Goal: Task Accomplishment & Management: Use online tool/utility

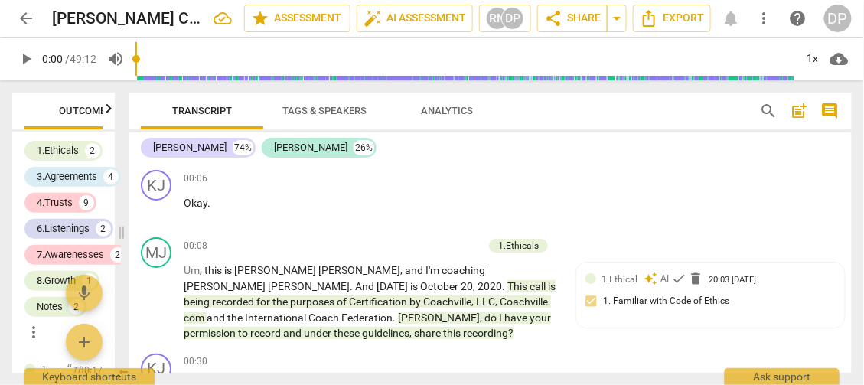
scroll to position [11133, 0]
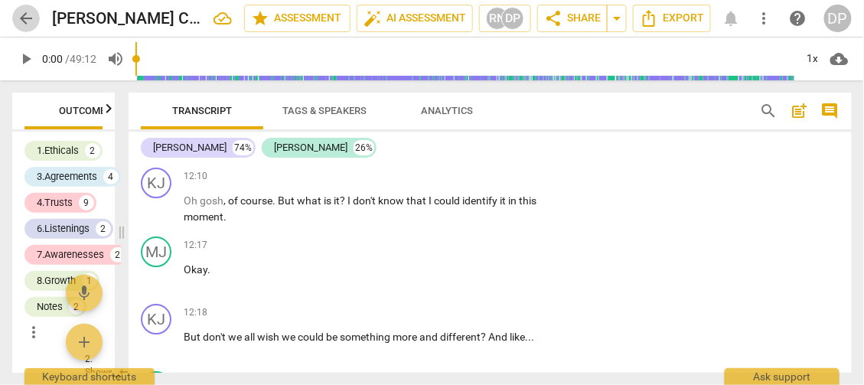
click at [21, 14] on span "arrow_back" at bounding box center [26, 18] width 18 height 18
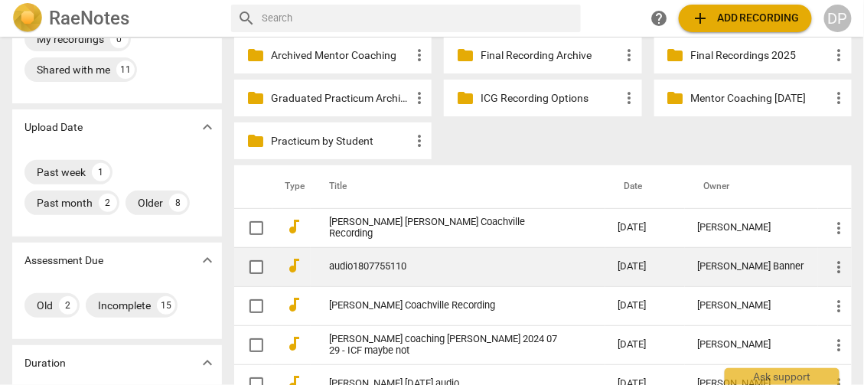
scroll to position [75, 0]
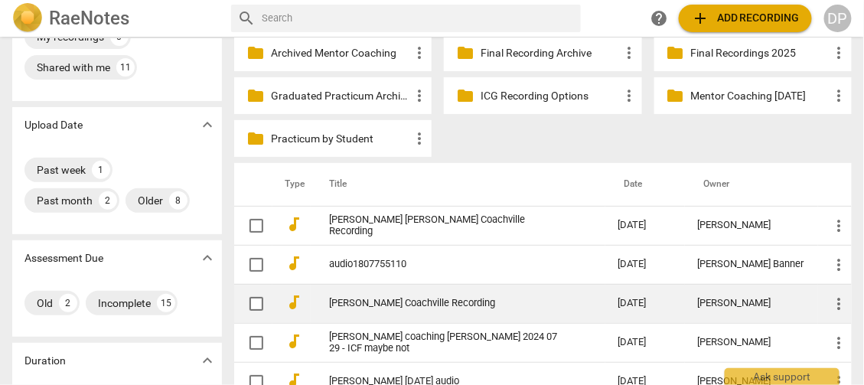
click at [834, 305] on span "more_vert" at bounding box center [839, 304] width 18 height 18
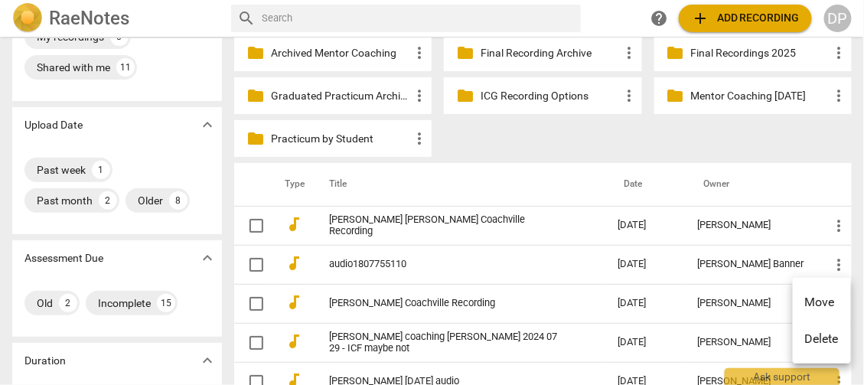
click at [595, 138] on div at bounding box center [432, 192] width 864 height 385
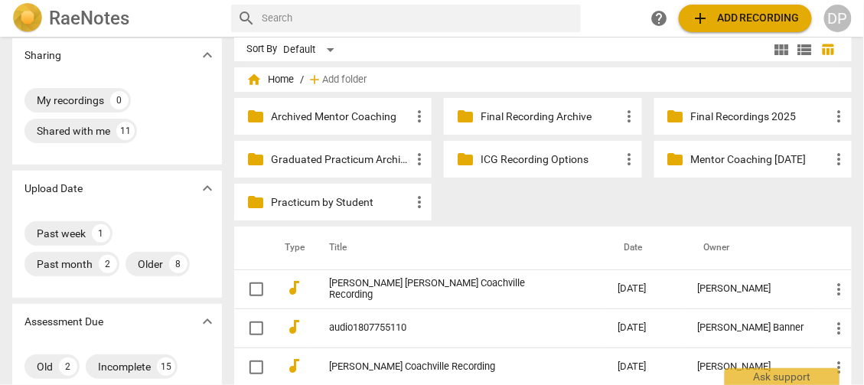
scroll to position [0, 0]
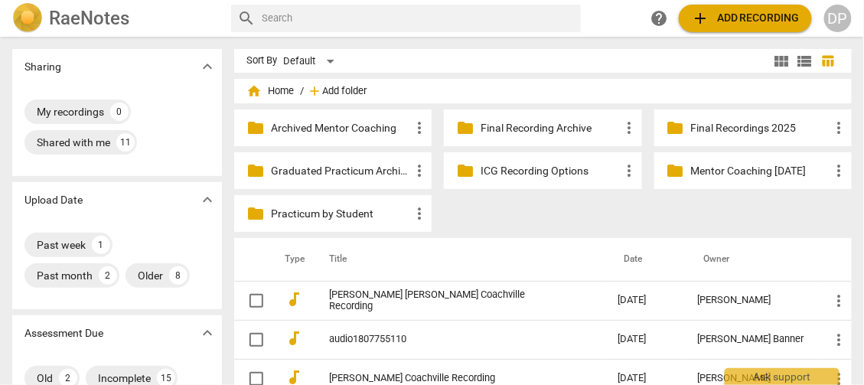
click at [343, 91] on span "Add folder" at bounding box center [344, 91] width 44 height 11
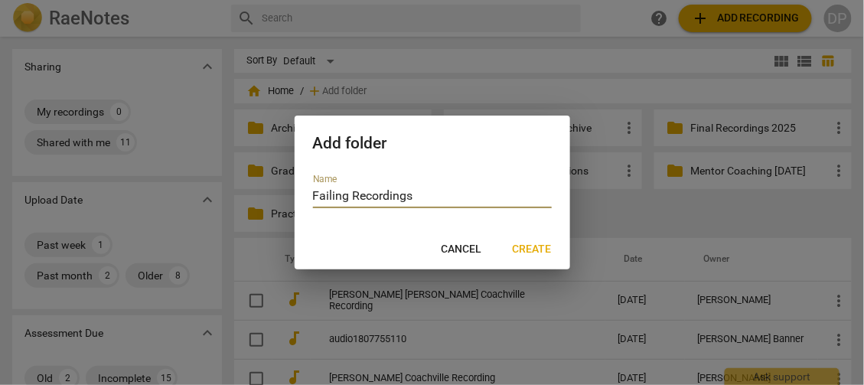
type input "Failing Recordings"
click at [526, 245] on span "Create" at bounding box center [532, 249] width 39 height 15
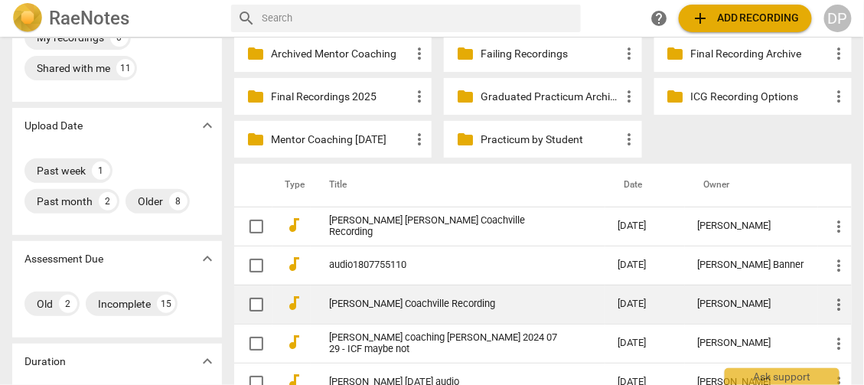
scroll to position [75, 0]
click at [836, 298] on span "more_vert" at bounding box center [839, 304] width 18 height 18
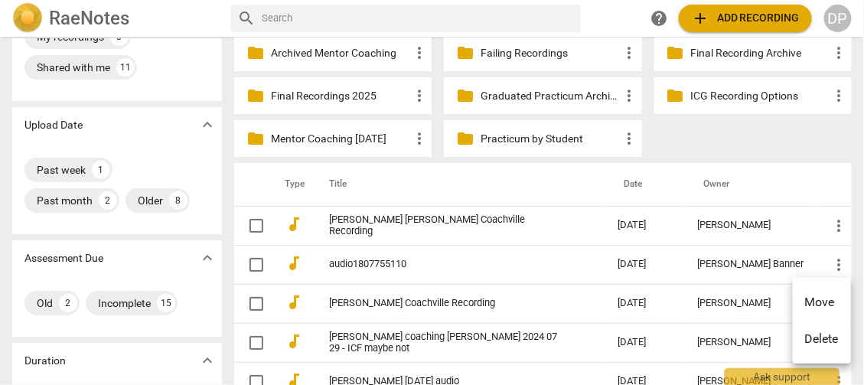
click at [819, 301] on li "Move" at bounding box center [822, 302] width 58 height 37
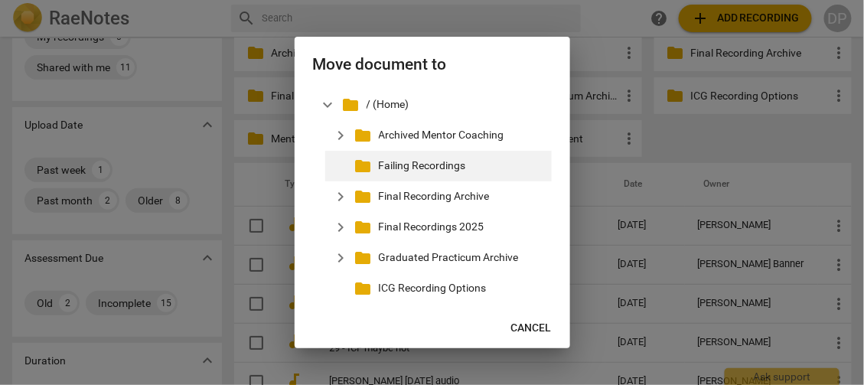
click at [477, 168] on p "Failing Recordings" at bounding box center [462, 166] width 167 height 16
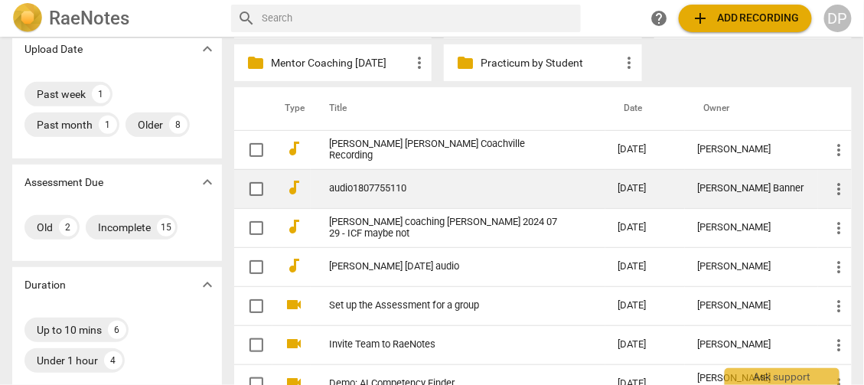
scroll to position [151, 0]
click at [383, 187] on link "audio1807755110" at bounding box center [445, 187] width 233 height 11
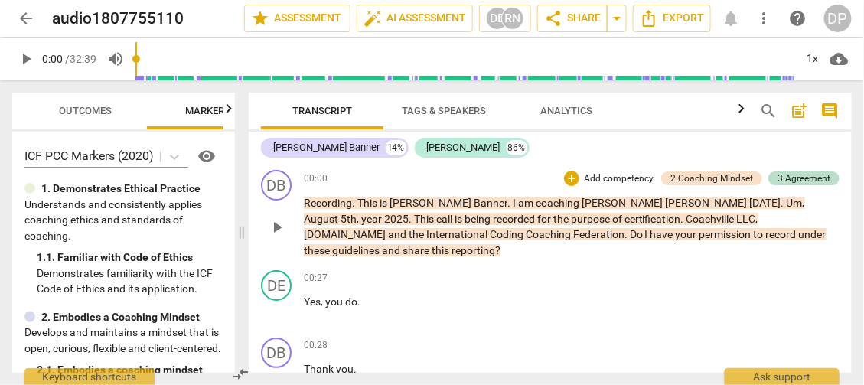
drag, startPoint x: 436, startPoint y: 238, endPoint x: 275, endPoint y: 233, distance: 161.5
click at [237, 267] on span at bounding box center [241, 232] width 9 height 304
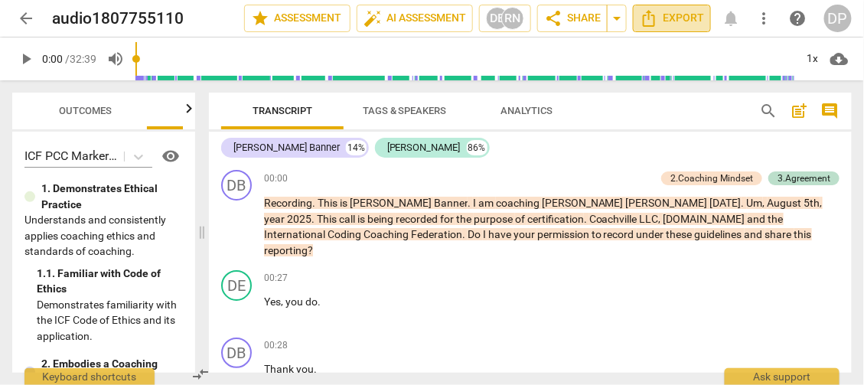
click at [663, 18] on span "Export" at bounding box center [672, 18] width 64 height 18
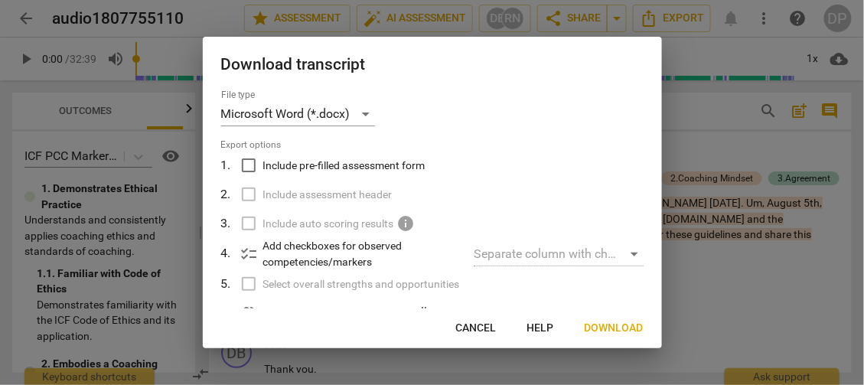
click at [603, 324] on span "Download" at bounding box center [613, 328] width 59 height 15
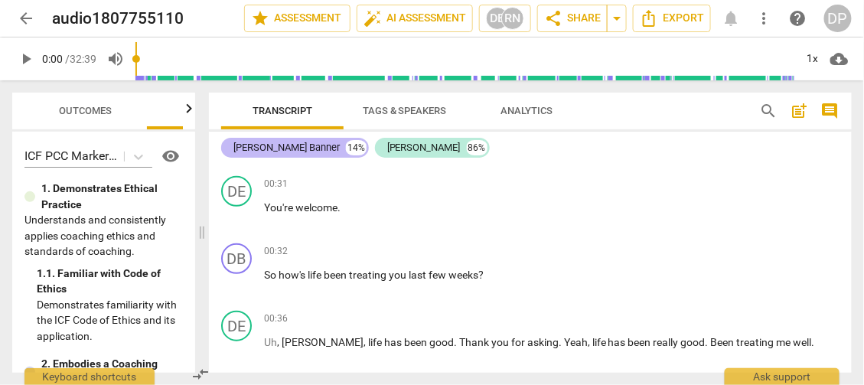
click at [265, 144] on div "Dixie Banner" at bounding box center [286, 147] width 106 height 15
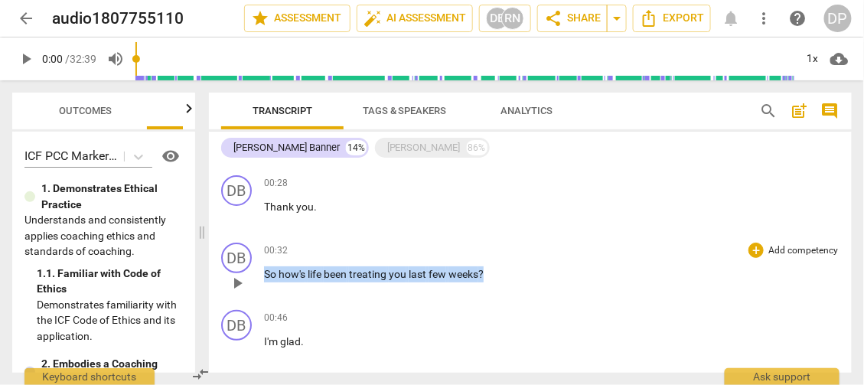
drag, startPoint x: 479, startPoint y: 257, endPoint x: 262, endPoint y: 256, distance: 217.3
click at [262, 256] on div "DB play_arrow pause 00:32 + Add competency keyboard_arrow_right So how's life b…" at bounding box center [530, 269] width 643 height 67
click at [521, 242] on icon "button" at bounding box center [520, 238] width 15 height 18
drag, startPoint x: 493, startPoint y: 256, endPoint x: 256, endPoint y: 257, distance: 237.9
click at [256, 257] on div "DB play_arrow pause 00:32 + Add competency keyboard_arrow_right So how's life b…" at bounding box center [530, 269] width 643 height 67
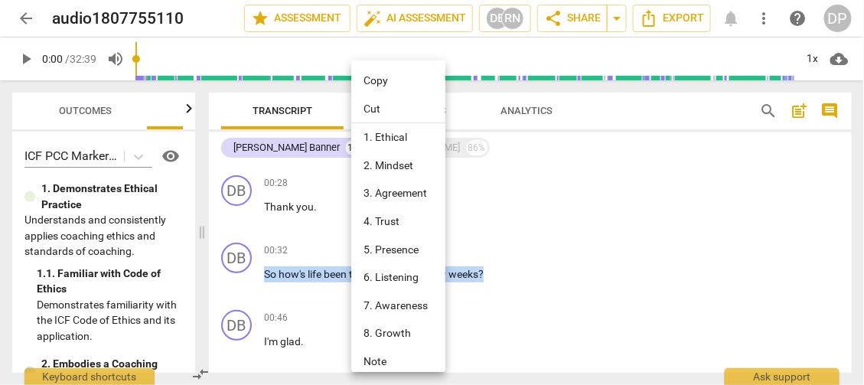
click at [401, 225] on li "4. Trust" at bounding box center [400, 221] width 99 height 28
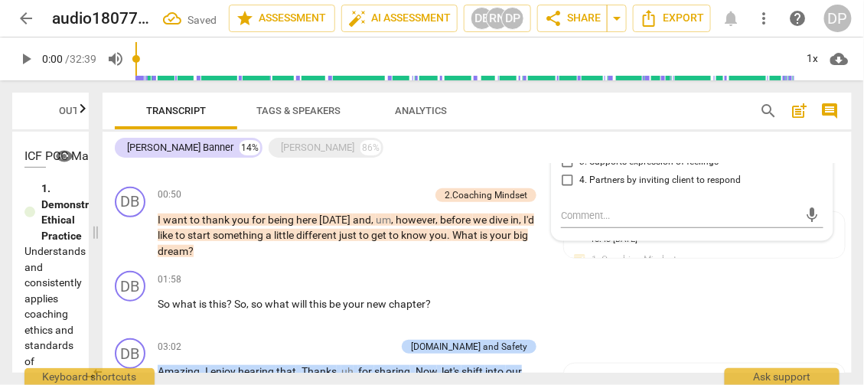
scroll to position [263, 0]
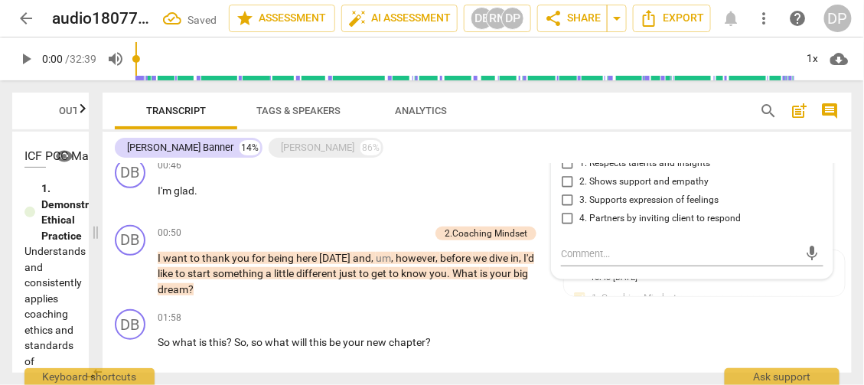
drag, startPoint x: 390, startPoint y: 233, endPoint x: 95, endPoint y: 242, distance: 295.4
click at [95, 242] on span at bounding box center [95, 232] width 9 height 304
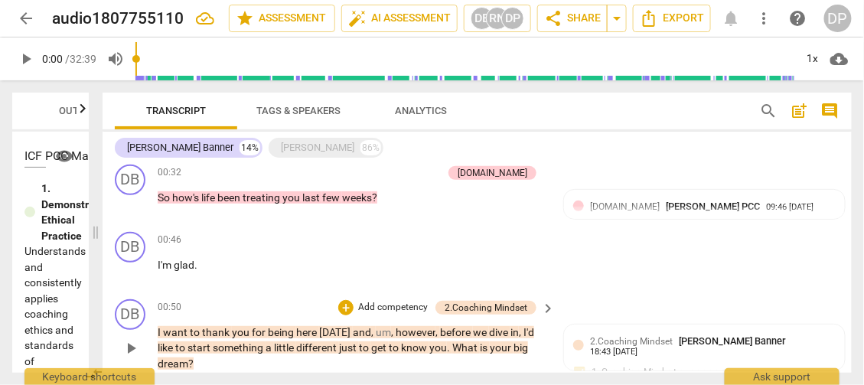
scroll to position [187, 0]
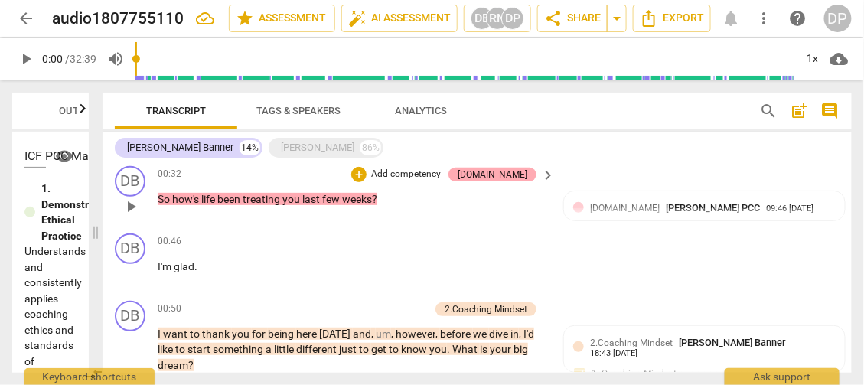
click at [516, 176] on div "[DOMAIN_NAME]" at bounding box center [492, 175] width 70 height 14
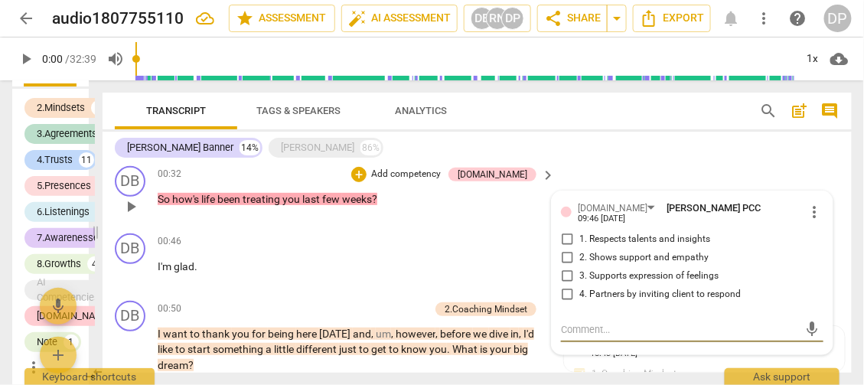
scroll to position [1797, 0]
click at [566, 249] on input "2. Shows support and empathy" at bounding box center [567, 258] width 24 height 18
checkbox input "true"
click at [566, 269] on input "3. Supports expression of feelings" at bounding box center [567, 276] width 24 height 18
checkbox input "true"
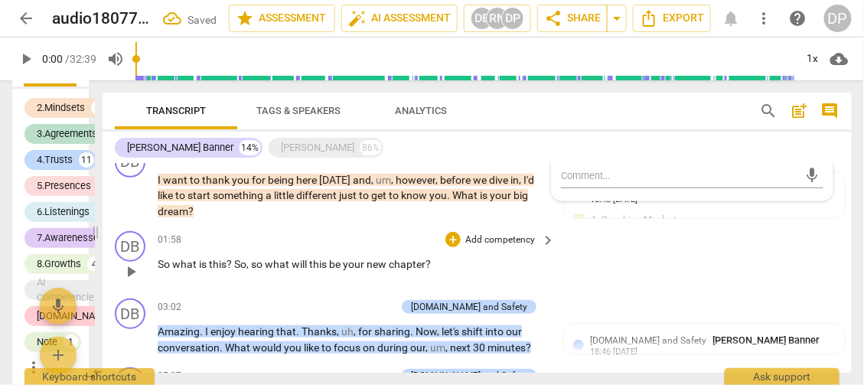
scroll to position [340, 0]
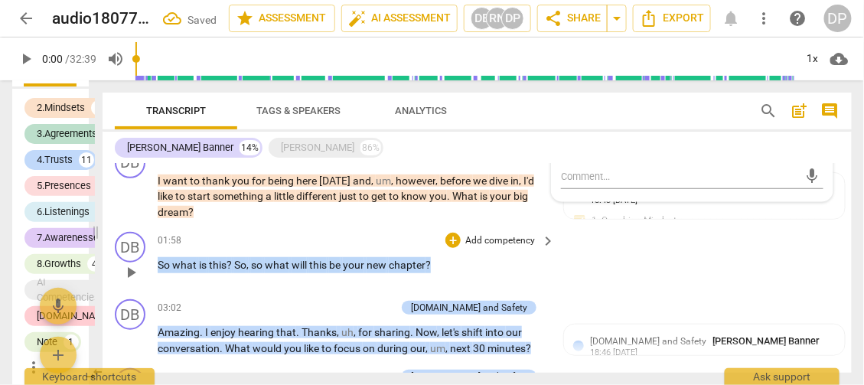
drag, startPoint x: 470, startPoint y: 263, endPoint x: 145, endPoint y: 262, distance: 324.4
click at [145, 262] on div "DB play_arrow pause 01:58 + Add competency keyboard_arrow_right So what is this…" at bounding box center [477, 259] width 749 height 67
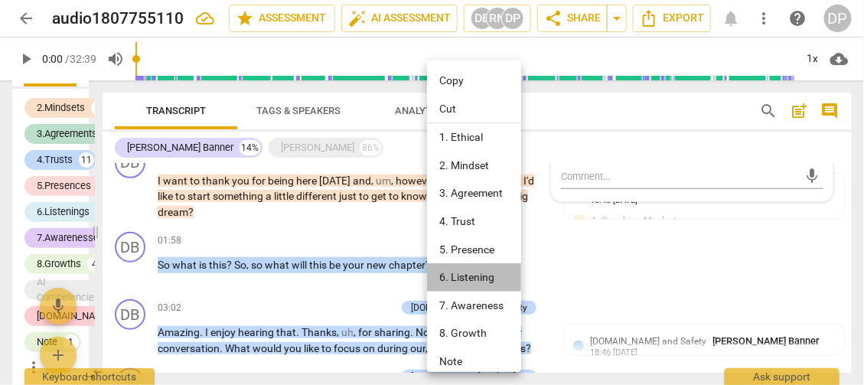
click at [487, 278] on li "6. Listening" at bounding box center [476, 277] width 99 height 28
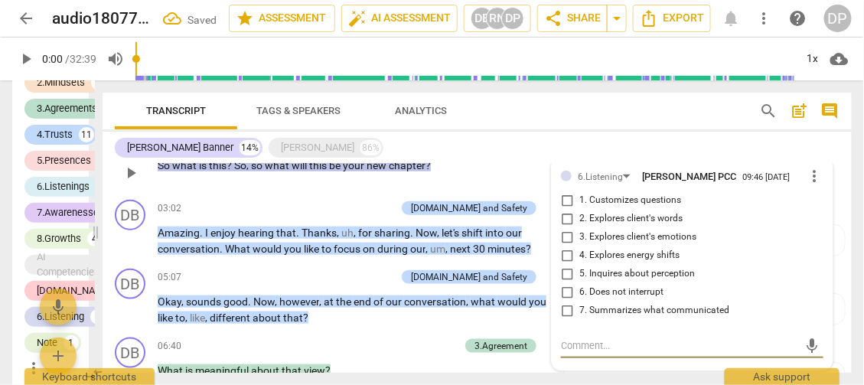
scroll to position [438, 0]
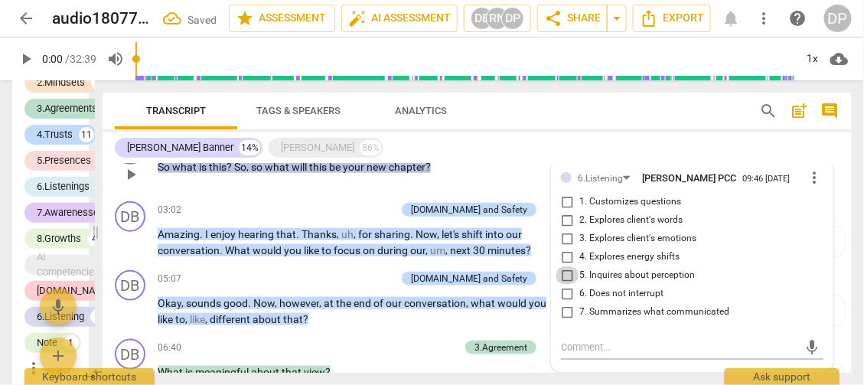
click at [566, 274] on input "5. Inquires about perception" at bounding box center [567, 275] width 24 height 18
checkbox input "true"
click at [566, 198] on input "1. Customizes questions" at bounding box center [567, 202] width 24 height 18
checkbox input "true"
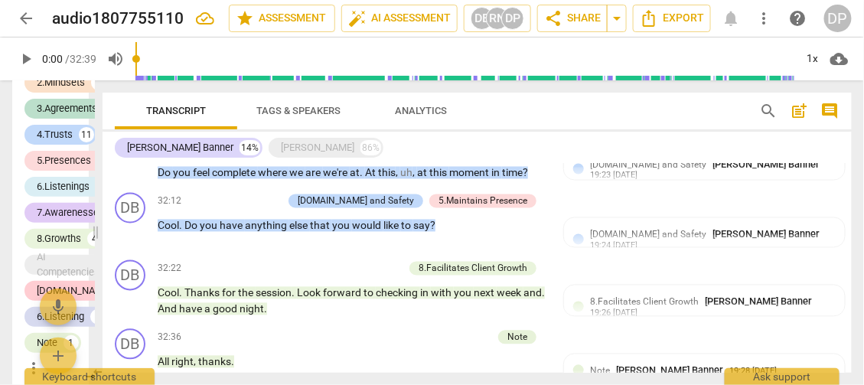
scroll to position [2320, 0]
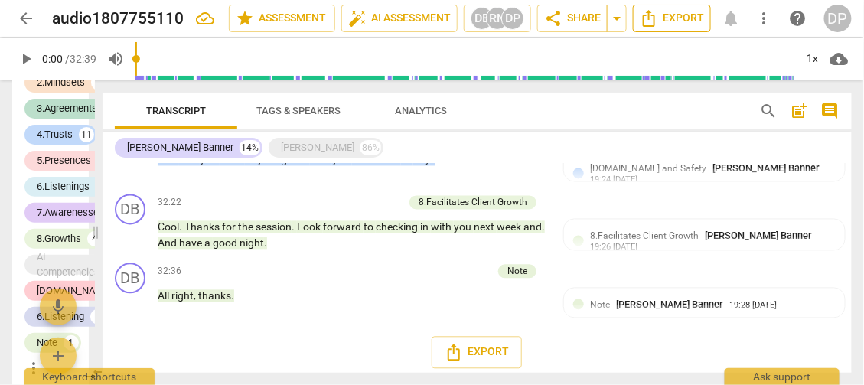
click at [688, 18] on span "Export" at bounding box center [672, 18] width 64 height 18
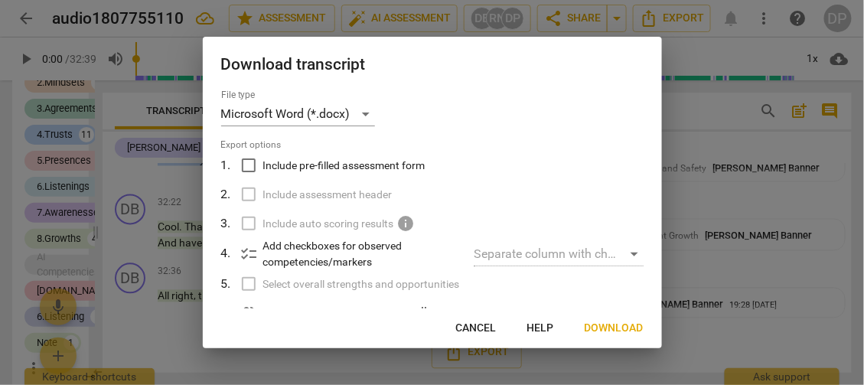
click at [249, 165] on input "Include pre-filled assessment form" at bounding box center [248, 165] width 29 height 29
checkbox input "true"
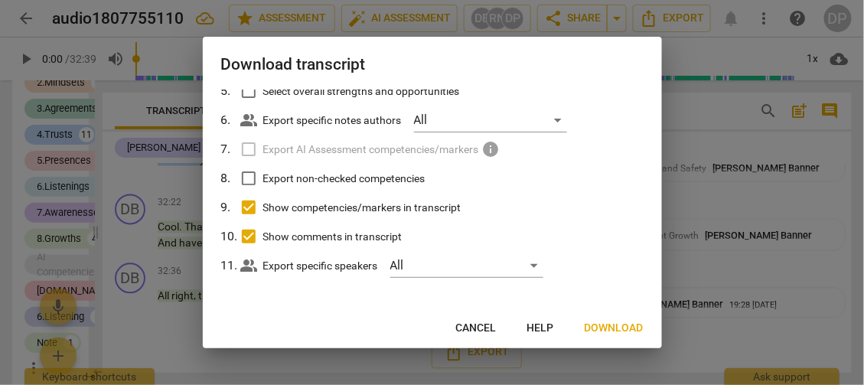
scroll to position [194, 0]
click at [247, 174] on input "Export non-checked competencies" at bounding box center [248, 176] width 29 height 29
checkbox input "true"
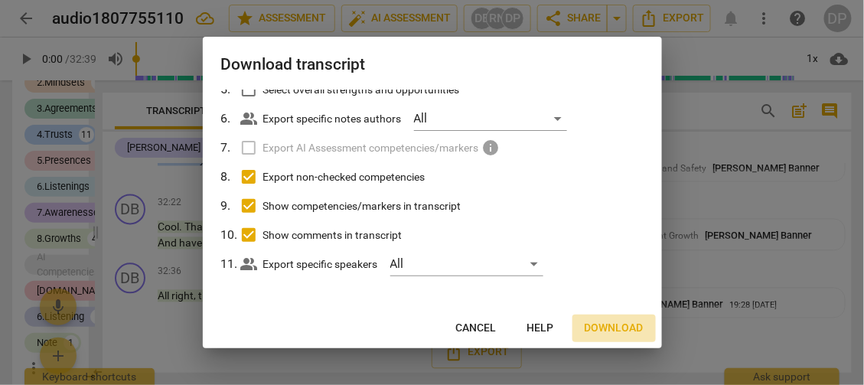
click at [617, 327] on span "Download" at bounding box center [613, 328] width 59 height 15
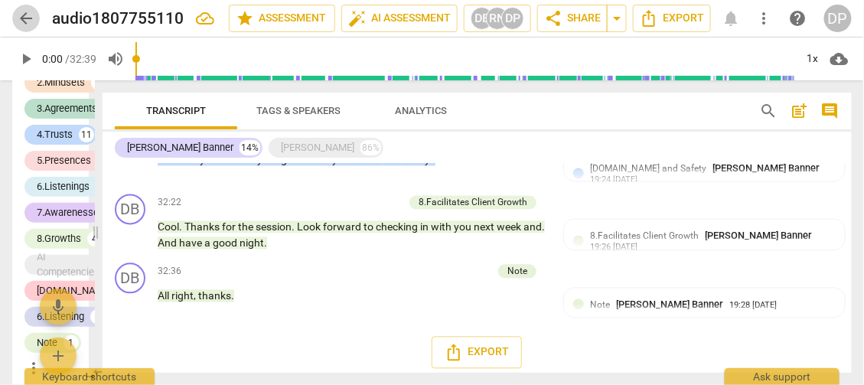
click at [29, 18] on span "arrow_back" at bounding box center [26, 18] width 18 height 18
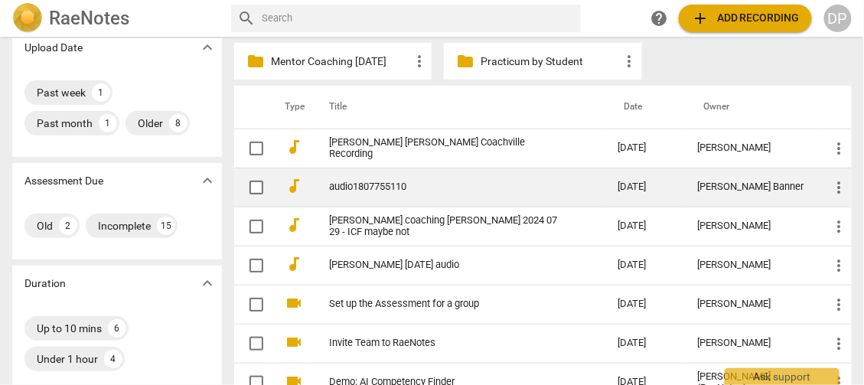
scroll to position [153, 0]
click at [830, 181] on span "more_vert" at bounding box center [839, 186] width 18 height 18
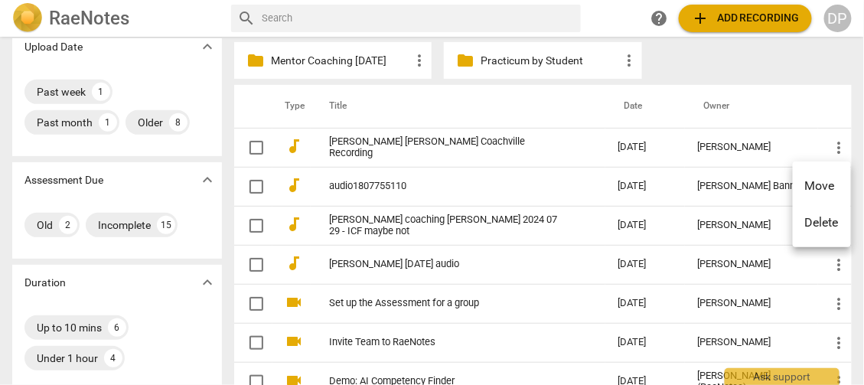
click at [739, 192] on div at bounding box center [432, 192] width 864 height 385
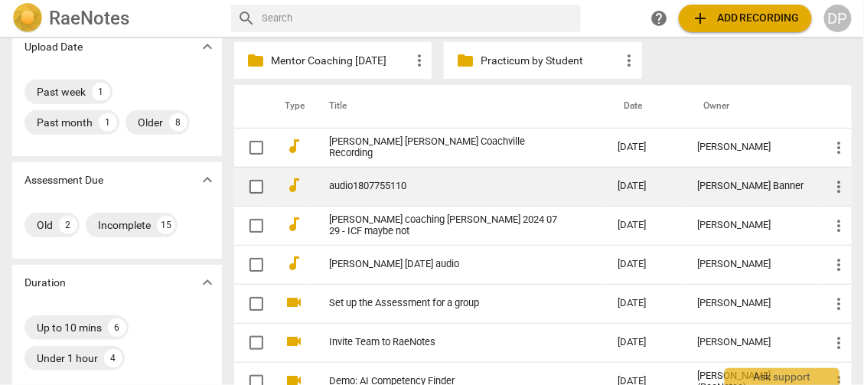
click at [837, 182] on span "more_vert" at bounding box center [839, 186] width 18 height 18
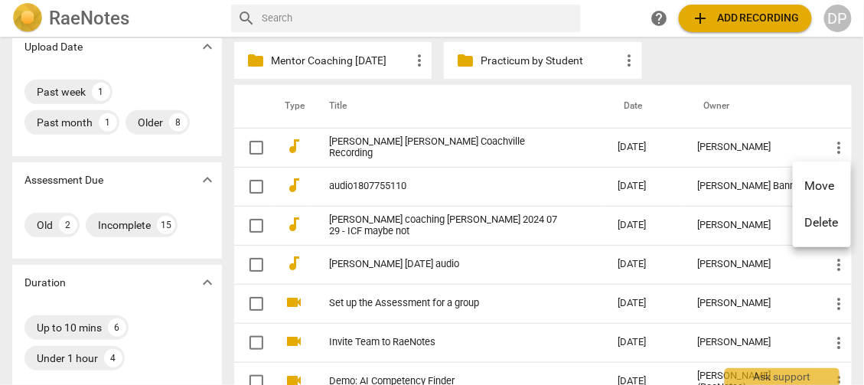
click at [370, 185] on div at bounding box center [432, 192] width 864 height 385
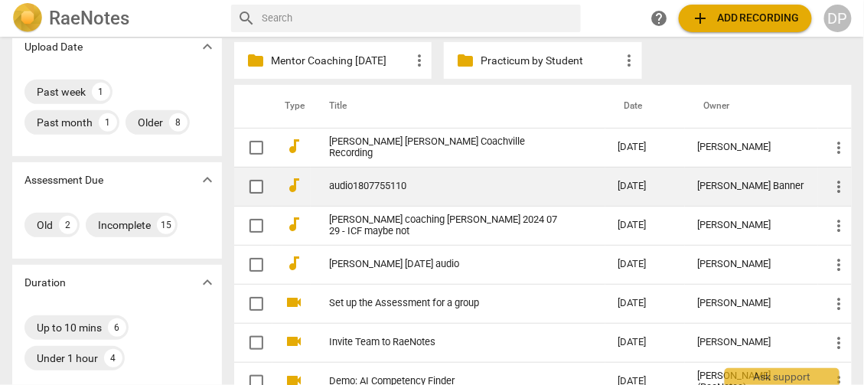
click at [255, 183] on input "checkbox" at bounding box center [256, 186] width 32 height 18
checkbox input "false"
click at [401, 183] on link "audio1807755110" at bounding box center [445, 186] width 233 height 11
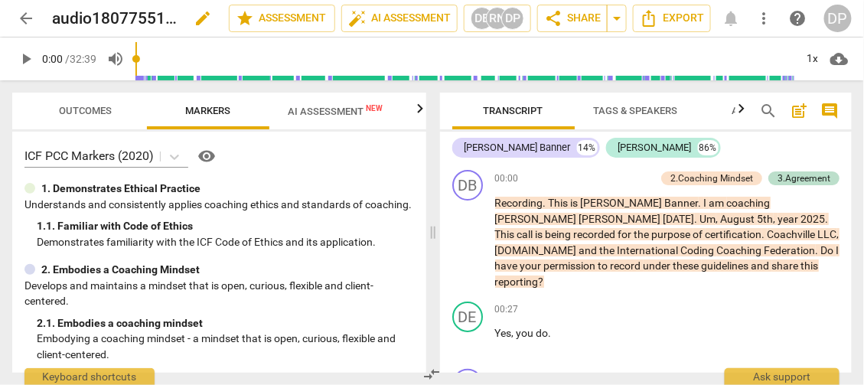
click at [205, 17] on span "edit" at bounding box center [203, 18] width 18 height 18
drag, startPoint x: 163, startPoint y: 18, endPoint x: 58, endPoint y: 21, distance: 104.8
click at [54, 21] on div "audio1807755110 done clear" at bounding box center [134, 18] width 164 height 29
click at [73, 20] on input "audio1807755110" at bounding box center [106, 18] width 109 height 29
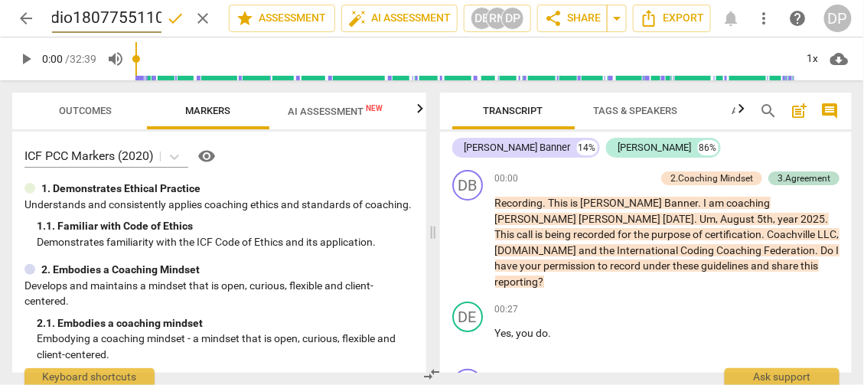
drag, startPoint x: 53, startPoint y: 18, endPoint x: 155, endPoint y: 12, distance: 102.6
click at [174, 24] on div "audio1807755110 done clear" at bounding box center [134, 18] width 164 height 29
type input "Dixie Banner 09 03 2025"
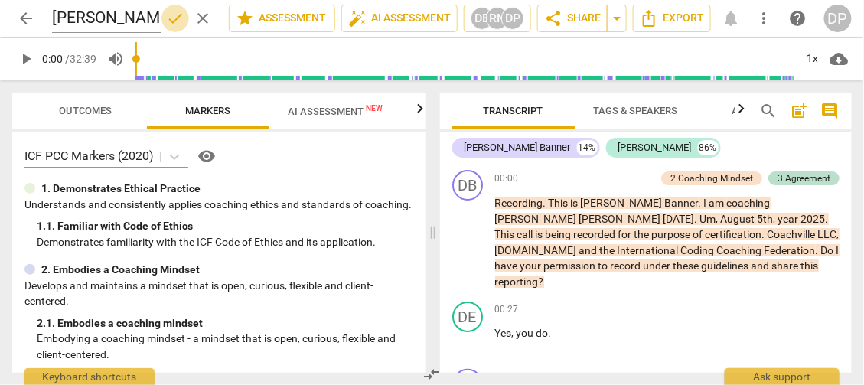
click at [179, 18] on span "done" at bounding box center [175, 18] width 18 height 18
click at [27, 20] on span "arrow_back" at bounding box center [26, 18] width 18 height 18
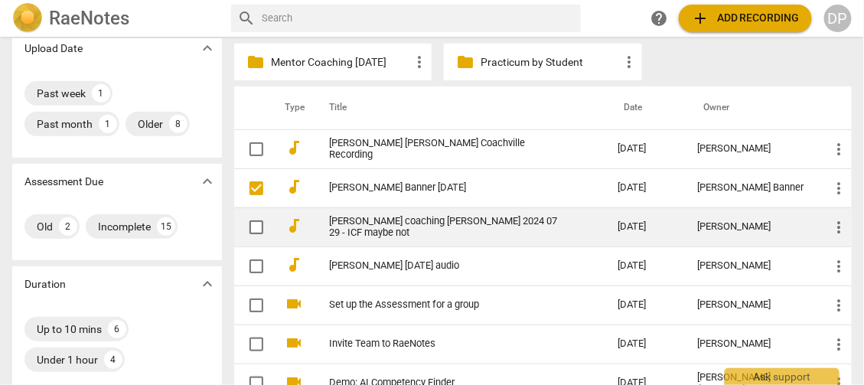
scroll to position [153, 0]
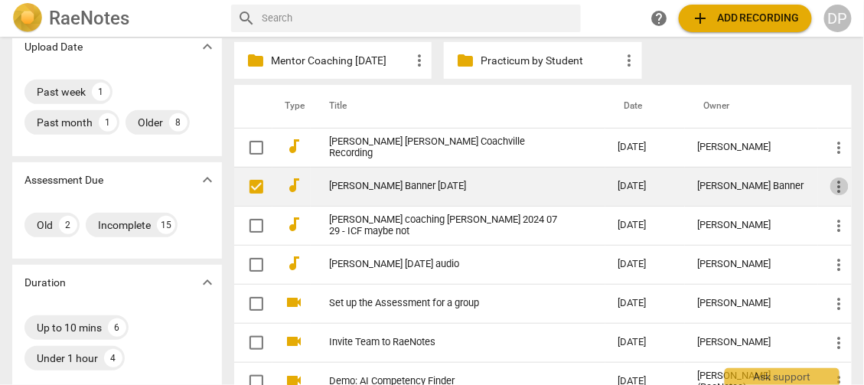
click at [835, 184] on span "more_vert" at bounding box center [839, 186] width 18 height 18
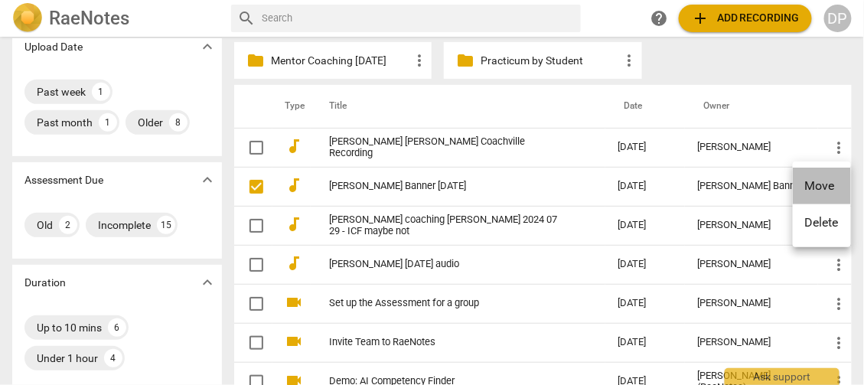
click at [825, 181] on li "Move" at bounding box center [822, 186] width 58 height 37
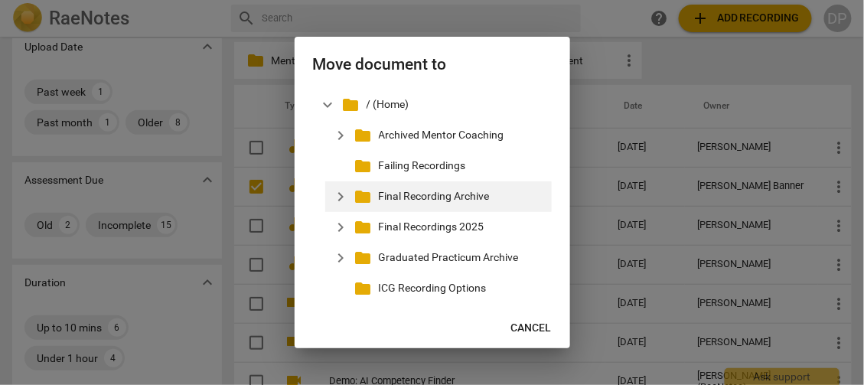
click at [490, 195] on p "Final Recording Archive" at bounding box center [462, 196] width 167 height 16
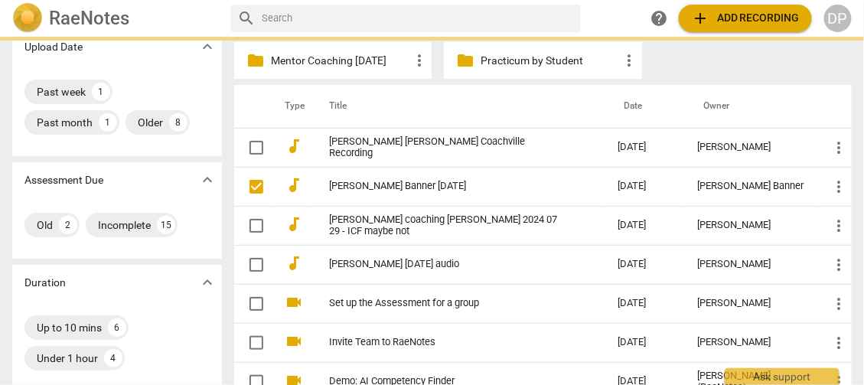
checkbox input "false"
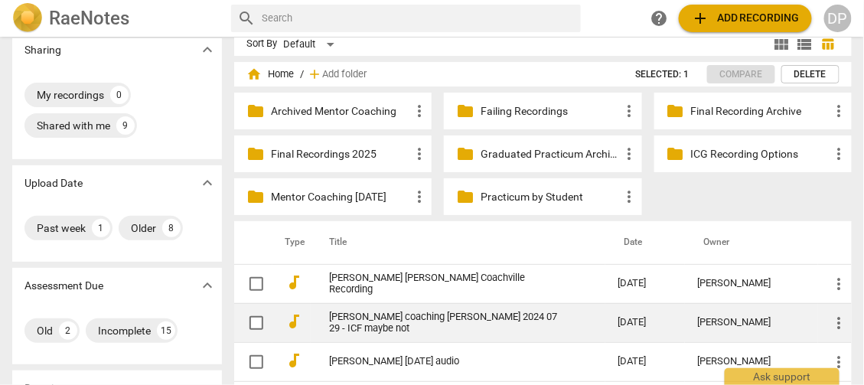
scroll to position [0, 0]
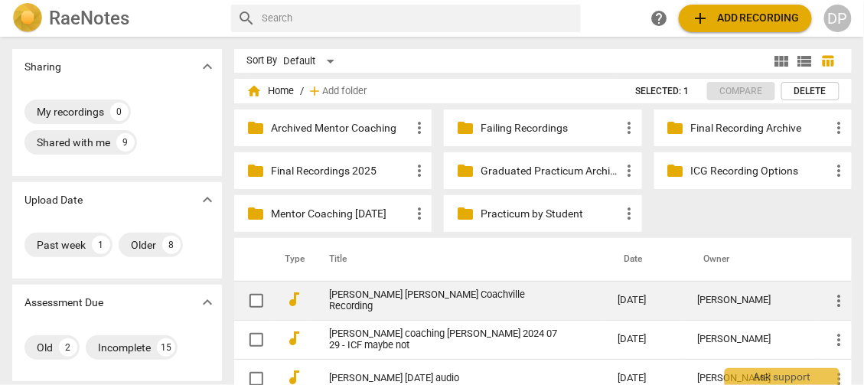
click at [408, 301] on link "[PERSON_NAME] [PERSON_NAME] Coachville Recording" at bounding box center [445, 300] width 233 height 23
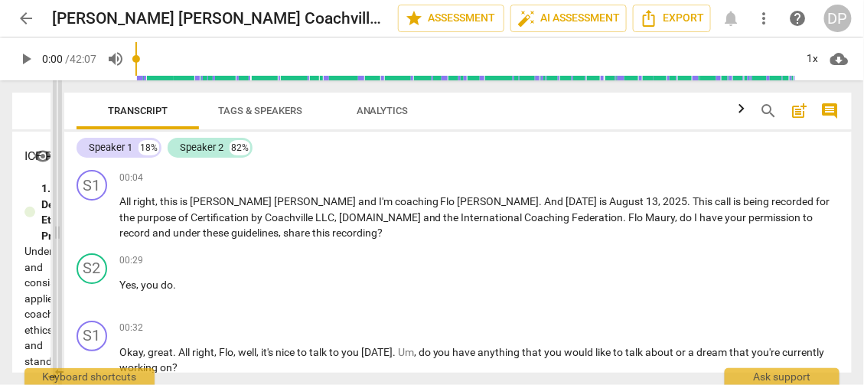
drag, startPoint x: 435, startPoint y: 244, endPoint x: 59, endPoint y: 294, distance: 378.9
click at [59, 294] on span at bounding box center [57, 232] width 9 height 304
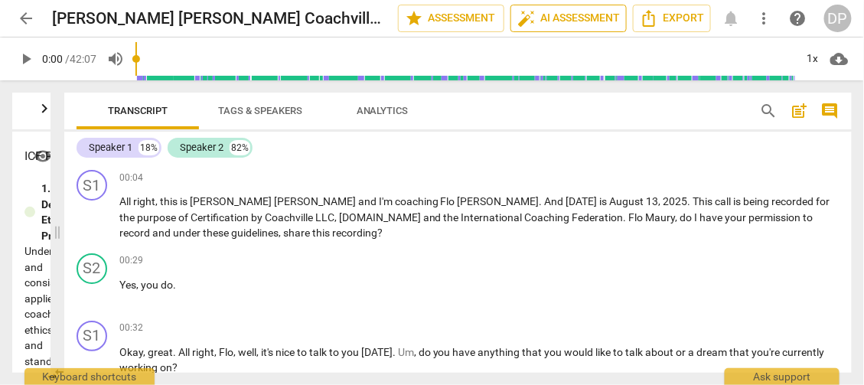
click at [577, 15] on span "auto_fix_high AI Assessment" at bounding box center [568, 18] width 103 height 18
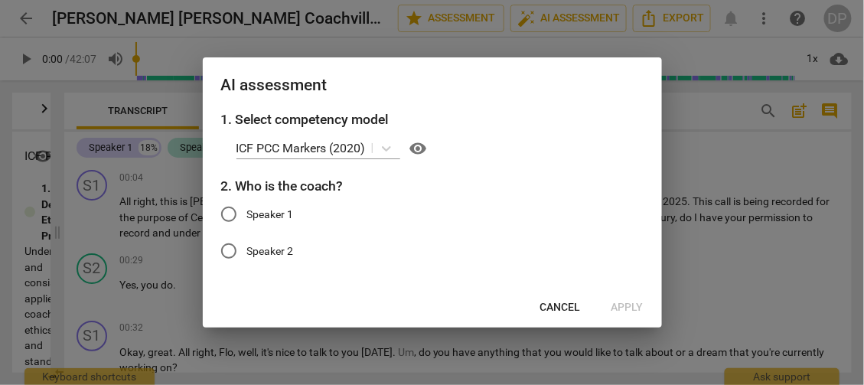
click at [565, 306] on span "Cancel" at bounding box center [560, 307] width 41 height 15
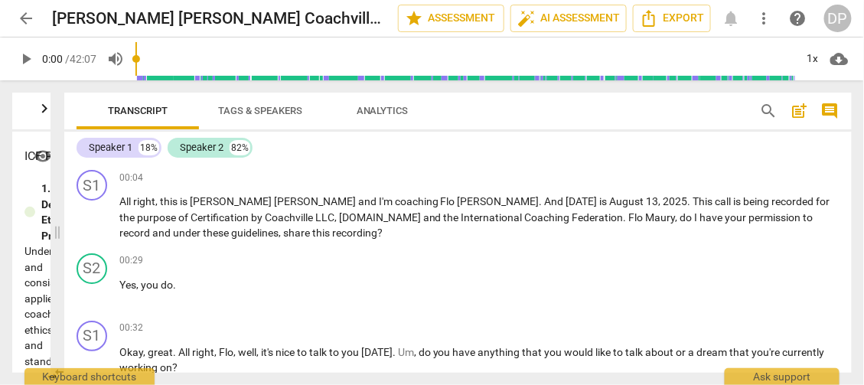
click at [244, 109] on span "Tags & Speakers" at bounding box center [260, 110] width 84 height 11
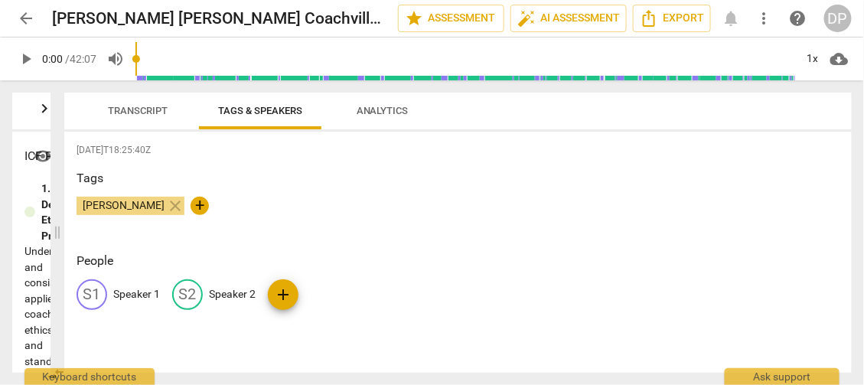
click at [131, 291] on p "Speaker 1" at bounding box center [136, 294] width 47 height 16
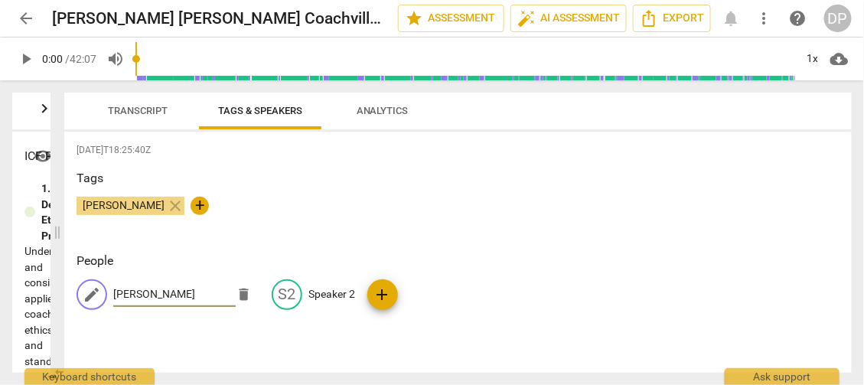
type input "[PERSON_NAME]"
click at [572, 279] on div "edit Andrea Wright delete S2 Speaker 2 add" at bounding box center [457, 300] width 763 height 43
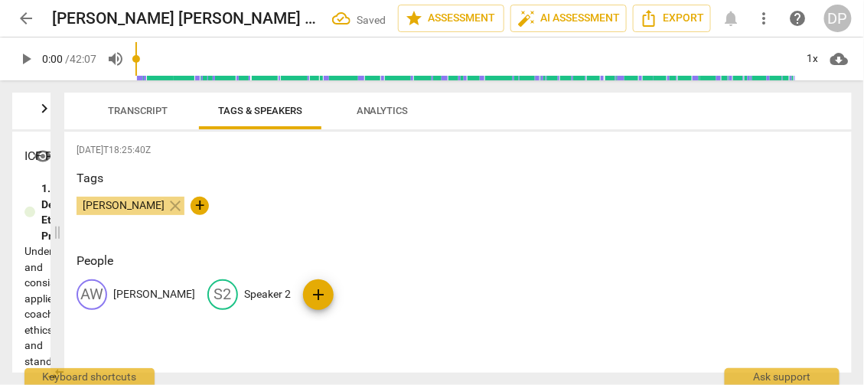
click at [143, 116] on span "Transcript" at bounding box center [138, 111] width 96 height 21
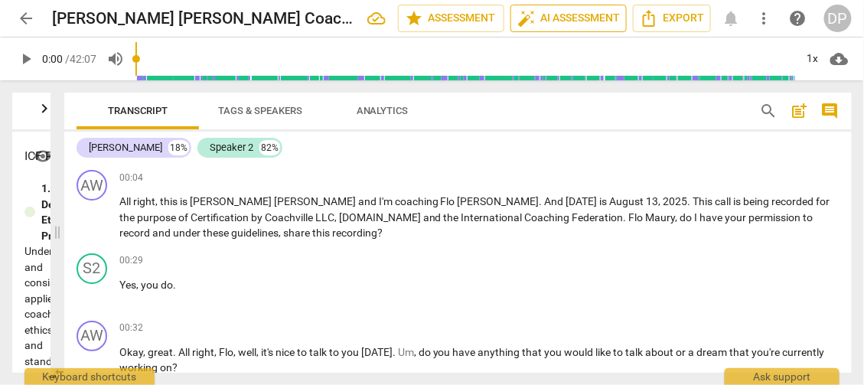
click at [575, 20] on span "auto_fix_high AI Assessment" at bounding box center [568, 18] width 103 height 18
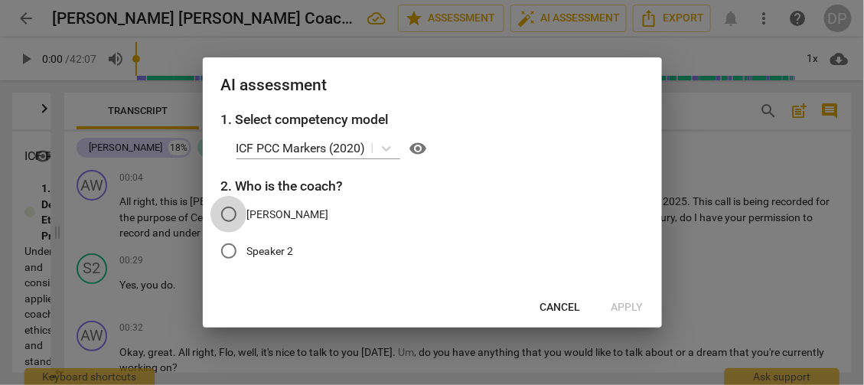
click at [231, 213] on input "[PERSON_NAME]" at bounding box center [228, 214] width 37 height 37
radio input "true"
click at [623, 305] on span "Apply" at bounding box center [627, 307] width 32 height 15
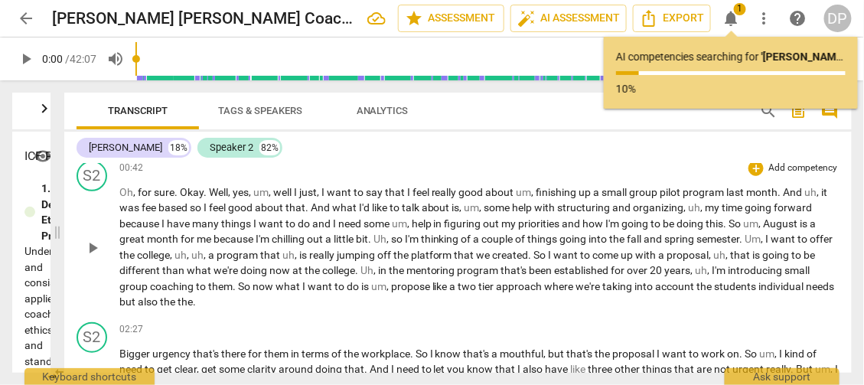
scroll to position [227, 0]
click at [128, 146] on div "[PERSON_NAME]" at bounding box center [125, 147] width 73 height 15
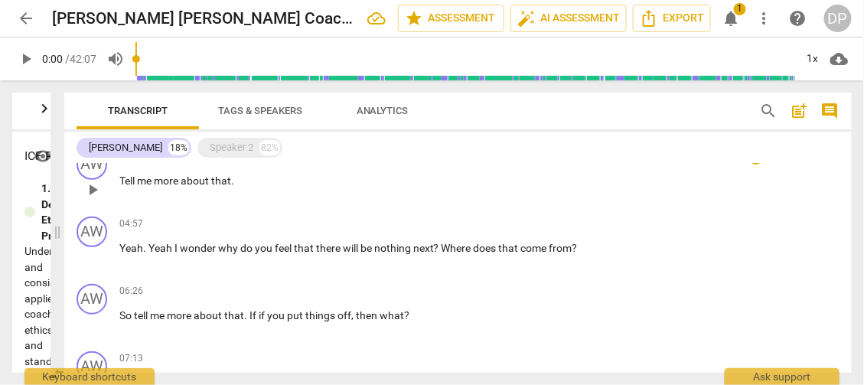
scroll to position [305, 0]
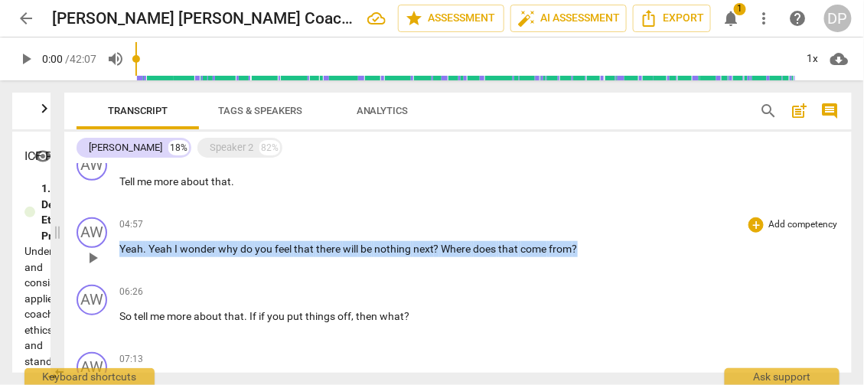
drag, startPoint x: 581, startPoint y: 249, endPoint x: 116, endPoint y: 256, distance: 465.2
click at [116, 256] on div "AW play_arrow pause 04:57 + Add competency keyboard_arrow_right Yeah . Yeah I w…" at bounding box center [457, 244] width 787 height 67
click at [307, 285] on div "06:26 + Add competency keyboard_arrow_right" at bounding box center [479, 292] width 720 height 15
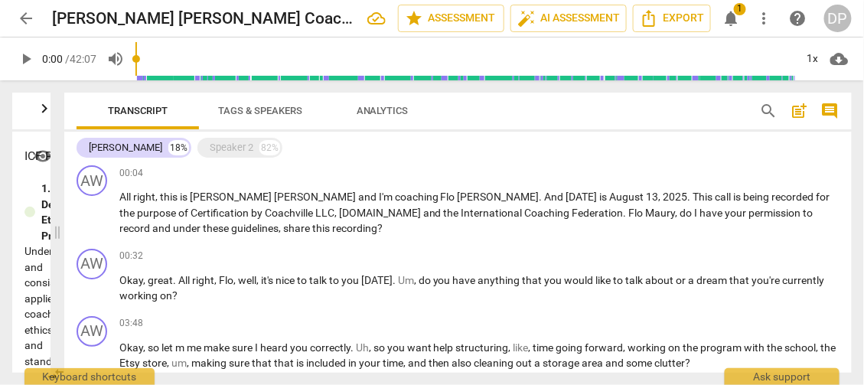
scroll to position [0, 0]
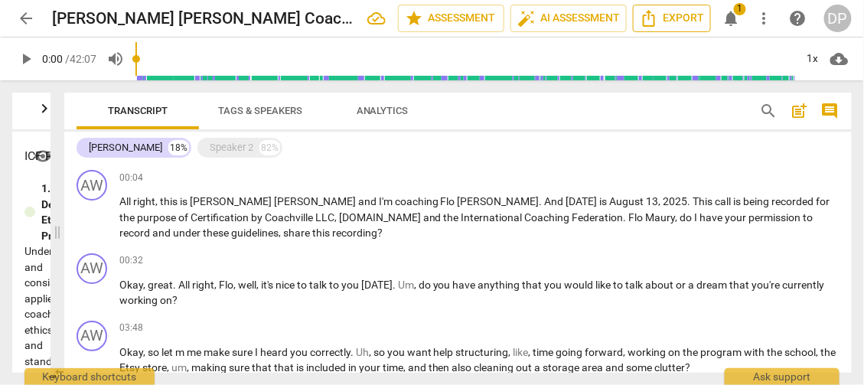
click at [676, 23] on span "Export" at bounding box center [672, 18] width 64 height 18
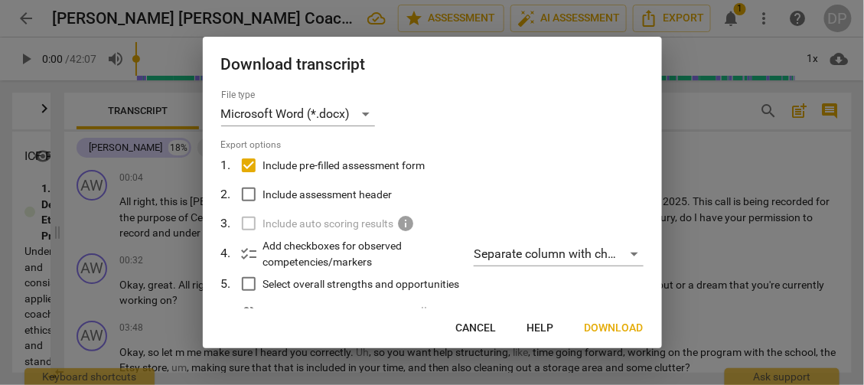
click at [252, 161] on input "Include pre-filled assessment form" at bounding box center [248, 165] width 29 height 29
checkbox input "false"
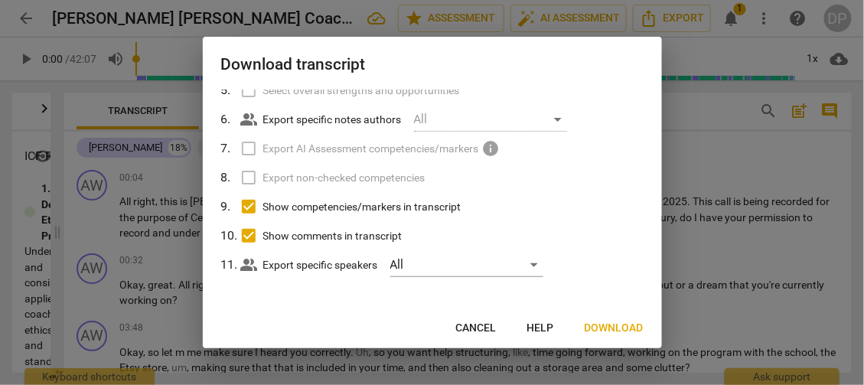
scroll to position [194, 0]
click at [250, 204] on input "Show competencies/markers in transcript" at bounding box center [248, 205] width 29 height 29
checkbox input "false"
click at [245, 236] on input "Show comments in transcript" at bounding box center [248, 234] width 29 height 29
checkbox input "false"
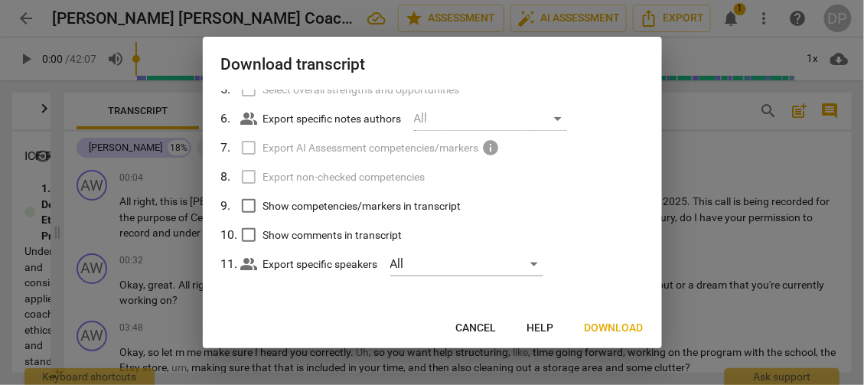
click at [624, 330] on span "Download" at bounding box center [613, 328] width 59 height 15
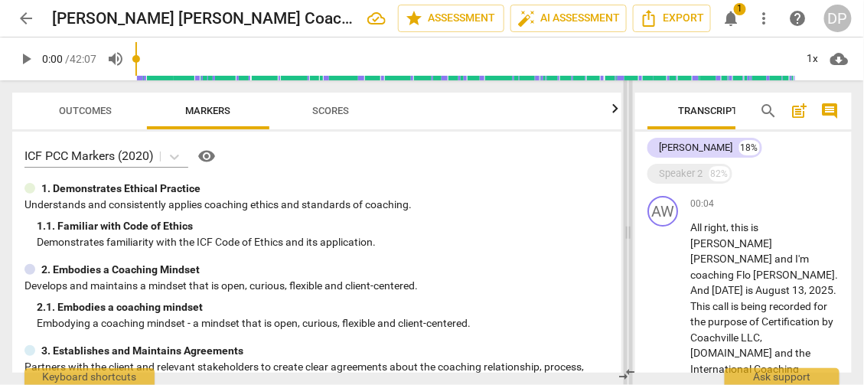
drag, startPoint x: 52, startPoint y: 227, endPoint x: 623, endPoint y: 245, distance: 571.0
click at [623, 245] on span at bounding box center [627, 232] width 9 height 304
click at [352, 115] on span "Scores" at bounding box center [330, 111] width 73 height 21
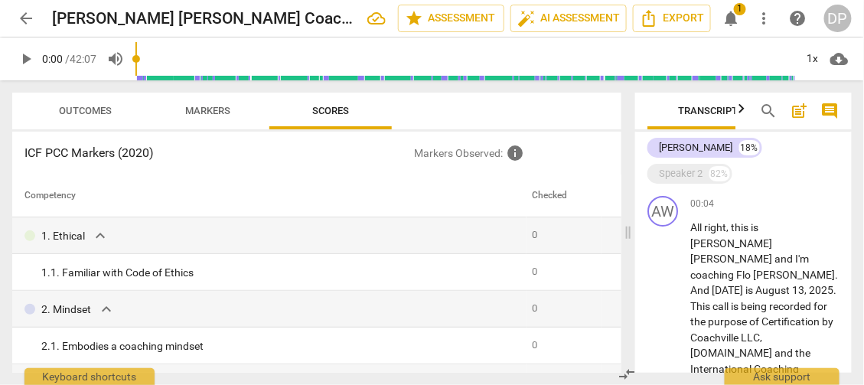
click at [481, 155] on p "Markers Observed : info" at bounding box center [511, 153] width 195 height 18
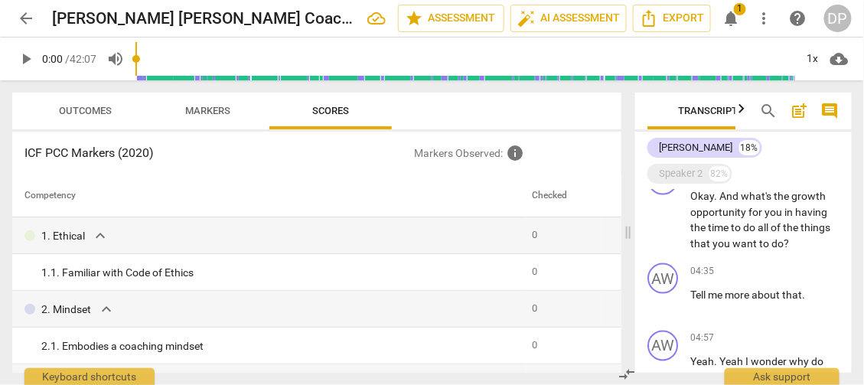
click at [229, 113] on span "Markers" at bounding box center [208, 110] width 45 height 11
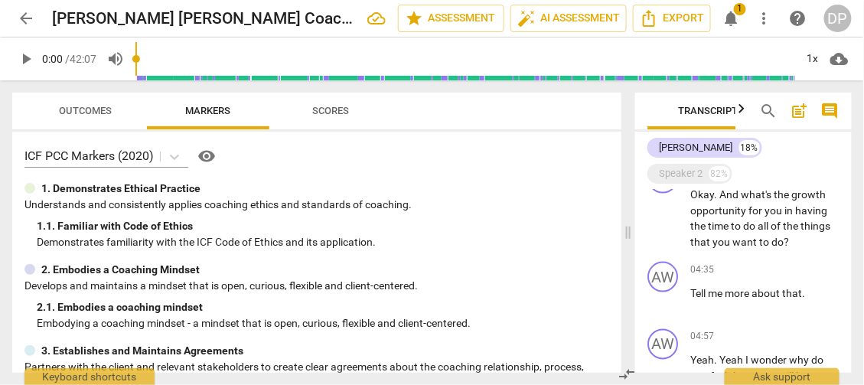
scroll to position [612, 0]
click at [282, 109] on span "Scores" at bounding box center [330, 111] width 122 height 21
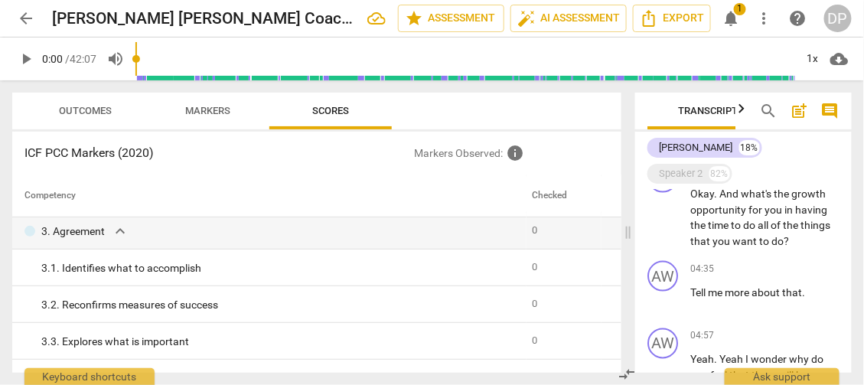
scroll to position [152, 0]
click at [737, 12] on span "1" at bounding box center [740, 9] width 12 height 12
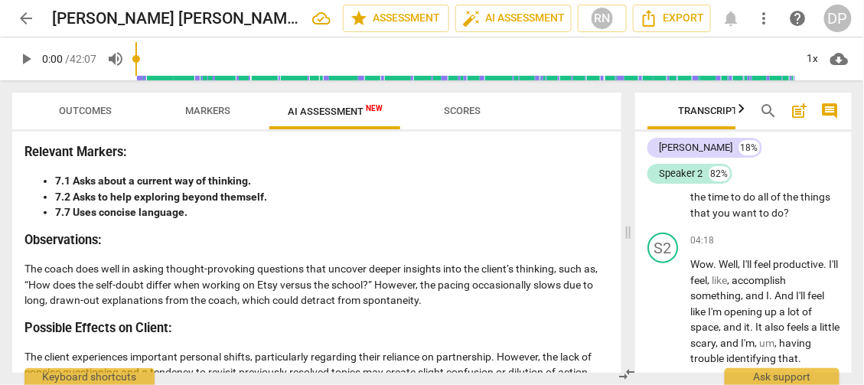
scroll to position [2368, 0]
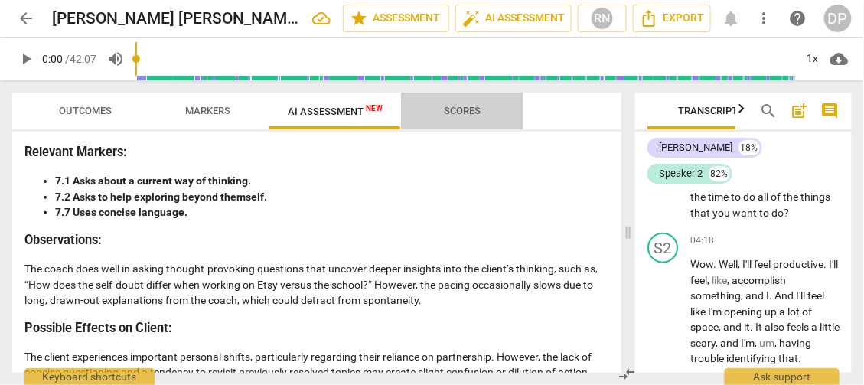
click at [460, 106] on span "Scores" at bounding box center [462, 110] width 37 height 11
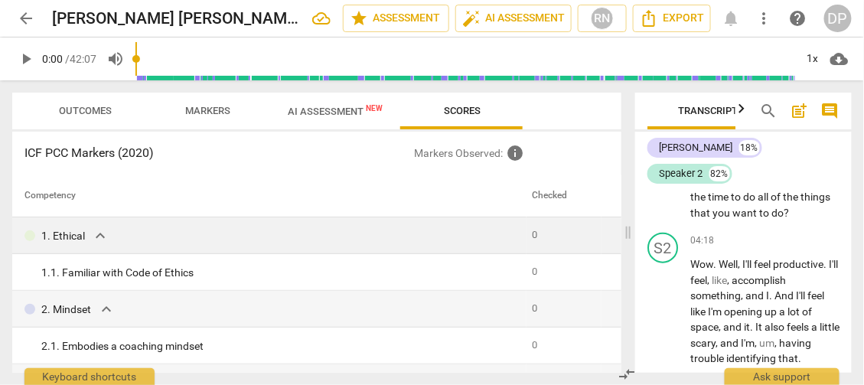
click at [415, 220] on td "1. Ethical expand_more" at bounding box center [269, 235] width 514 height 37
click at [477, 159] on p "Markers Observed : info" at bounding box center [511, 153] width 195 height 18
click at [403, 20] on span "star Assessment" at bounding box center [396, 18] width 93 height 18
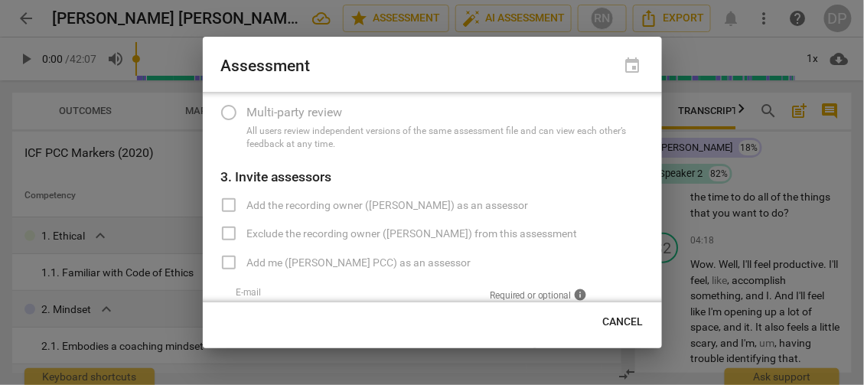
scroll to position [225, 0]
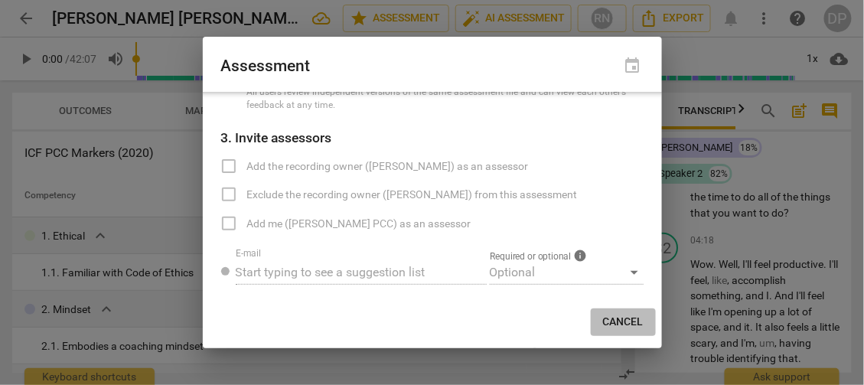
click at [613, 314] on button "Cancel" at bounding box center [623, 322] width 65 height 28
radio input "false"
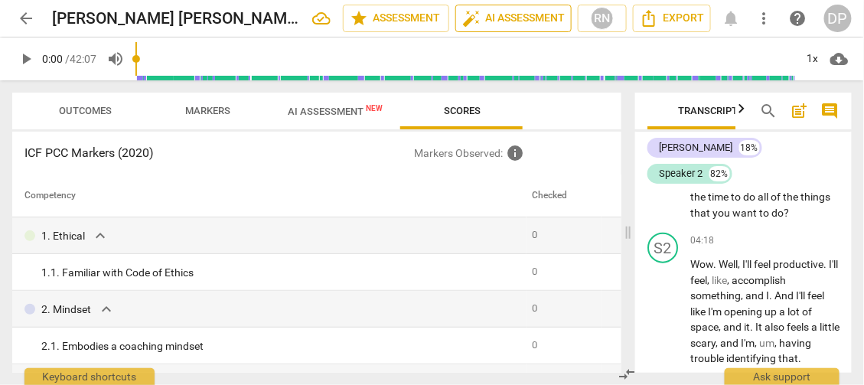
click at [496, 20] on span "auto_fix_high AI Assessment" at bounding box center [513, 18] width 103 height 18
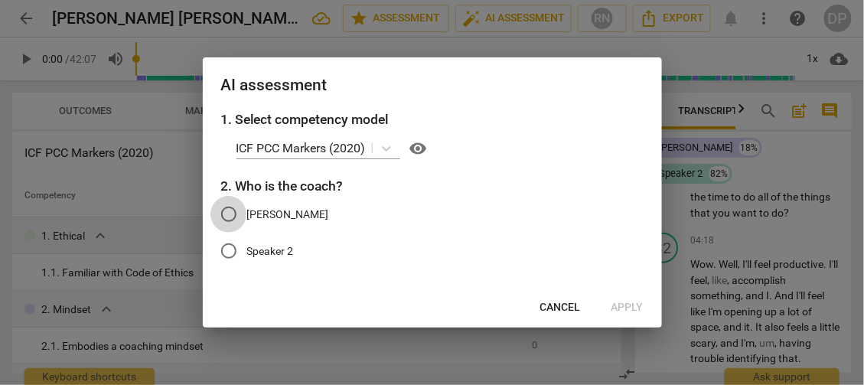
click at [229, 214] on input "[PERSON_NAME]" at bounding box center [228, 214] width 37 height 37
radio input "true"
click at [633, 310] on span "Apply" at bounding box center [627, 307] width 32 height 15
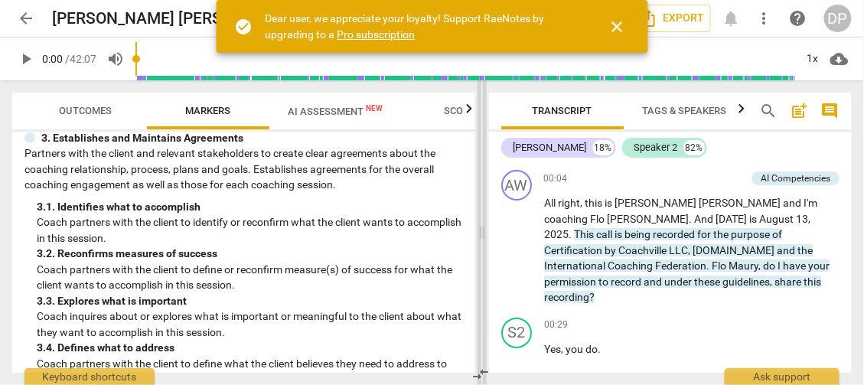
scroll to position [197, 0]
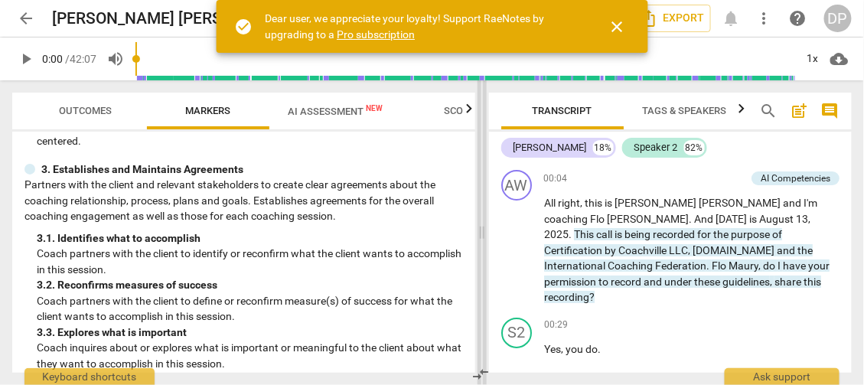
drag, startPoint x: 431, startPoint y: 227, endPoint x: 480, endPoint y: 216, distance: 50.1
click at [480, 216] on span at bounding box center [481, 232] width 9 height 304
click at [460, 109] on span "Scores" at bounding box center [462, 110] width 37 height 11
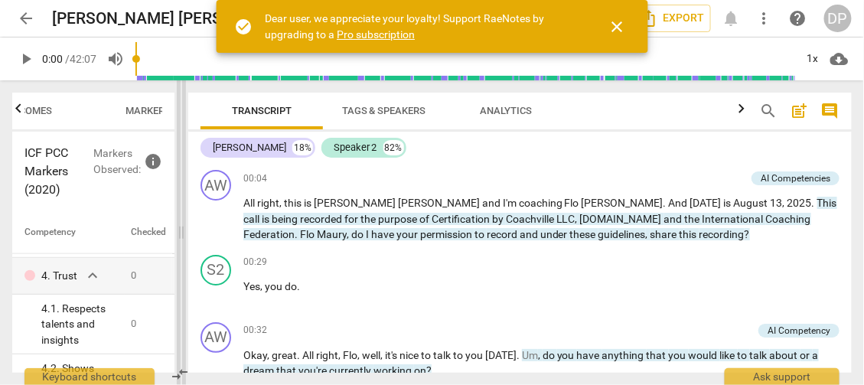
scroll to position [607, 0]
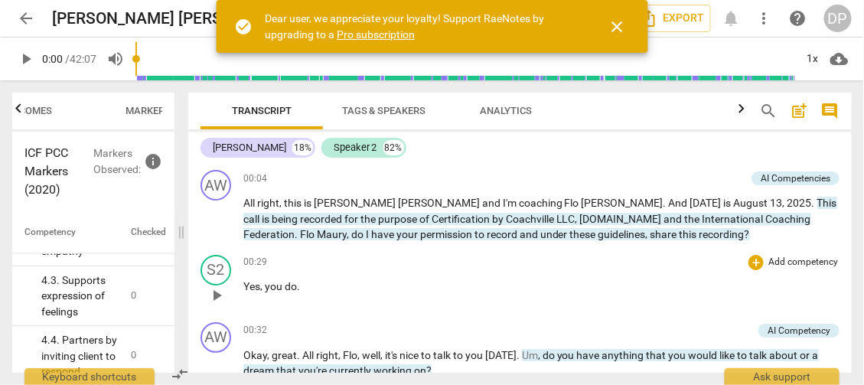
drag, startPoint x: 481, startPoint y: 229, endPoint x: 495, endPoint y: 251, distance: 25.5
click at [177, 260] on span at bounding box center [181, 232] width 9 height 304
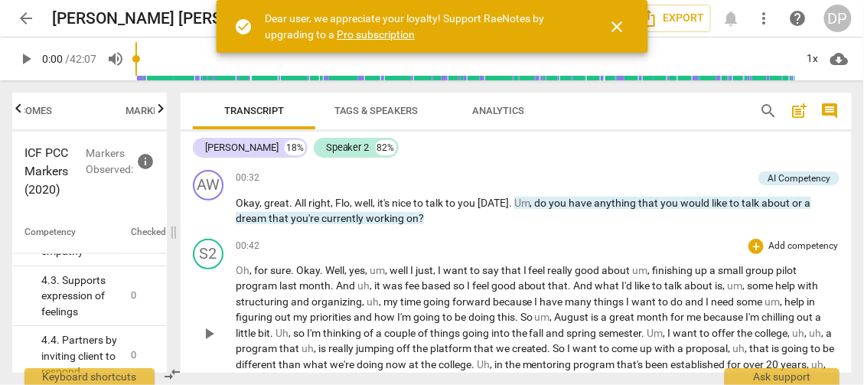
scroll to position [153, 0]
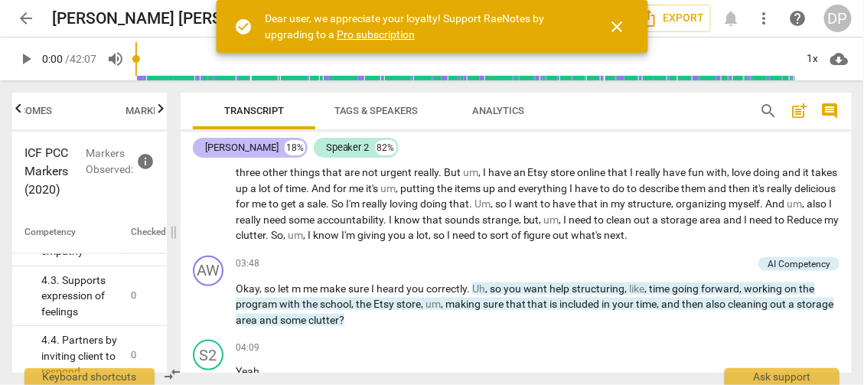
click at [234, 146] on div "[PERSON_NAME]" at bounding box center [241, 147] width 73 height 15
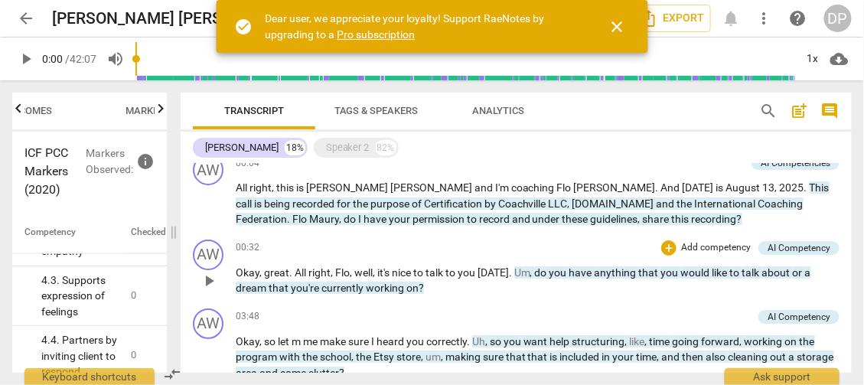
scroll to position [0, 0]
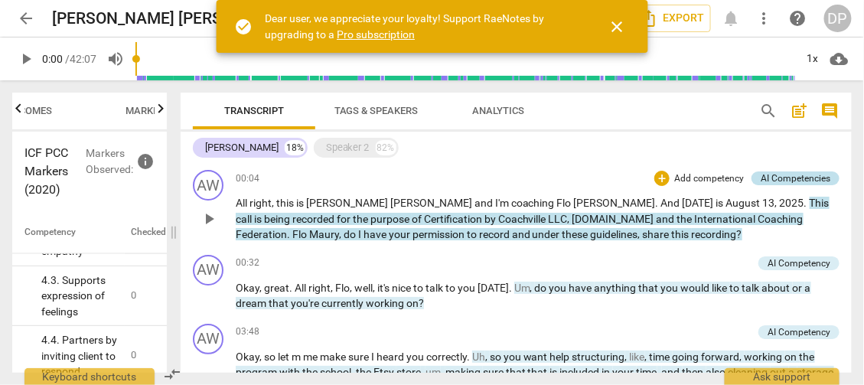
click at [770, 181] on div "AI Competencies" at bounding box center [795, 178] width 70 height 14
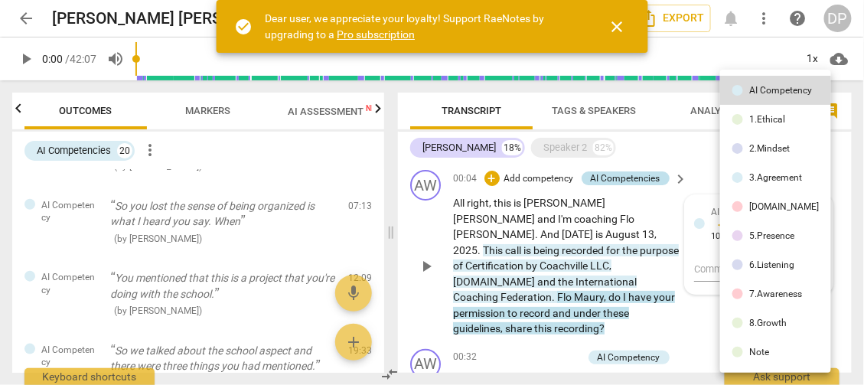
scroll to position [409, 0]
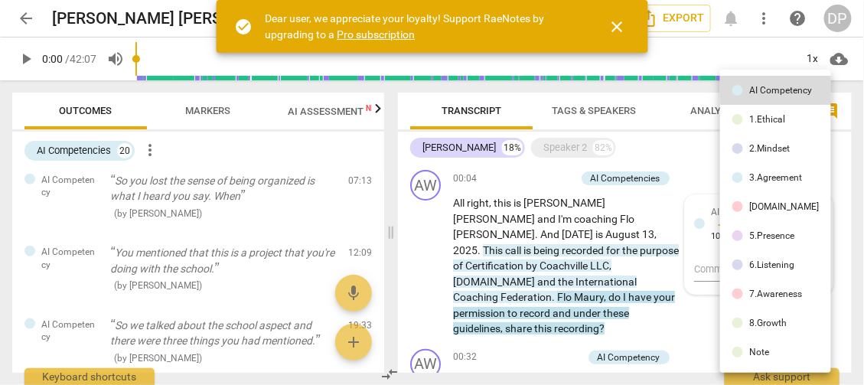
click at [794, 177] on div "3.Agreement" at bounding box center [775, 177] width 53 height 9
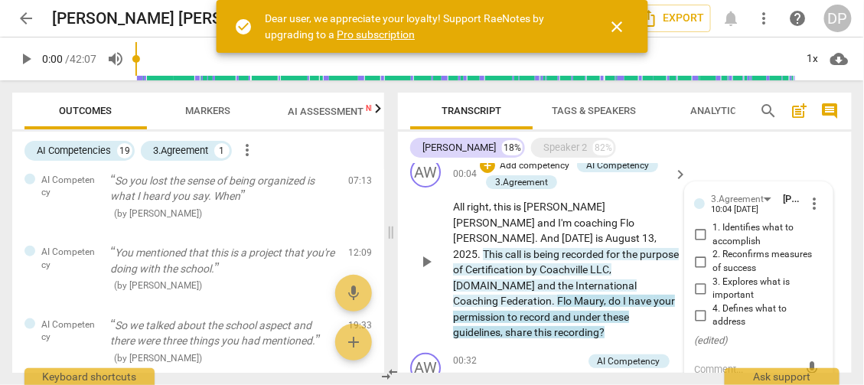
scroll to position [0, 0]
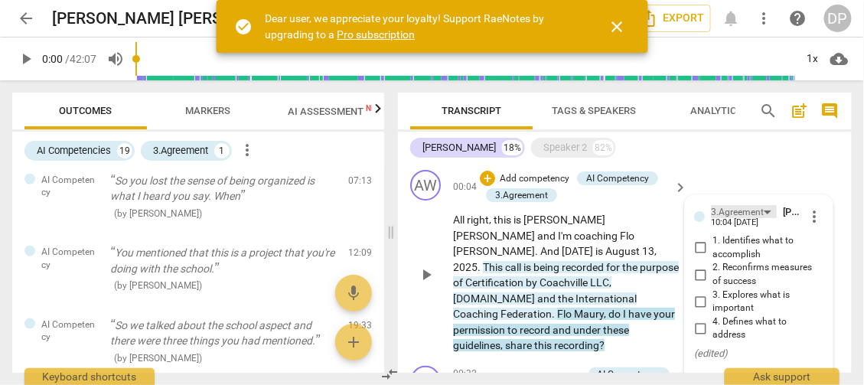
click at [760, 214] on div "3.Agreement" at bounding box center [737, 212] width 53 height 15
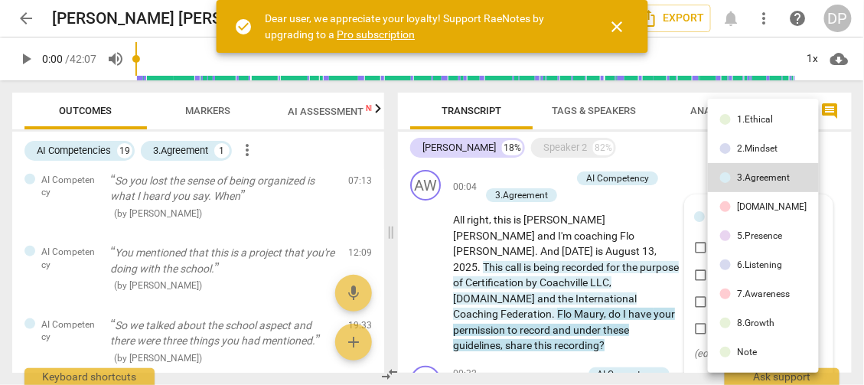
click at [750, 117] on div "1.Ethical" at bounding box center [755, 119] width 36 height 9
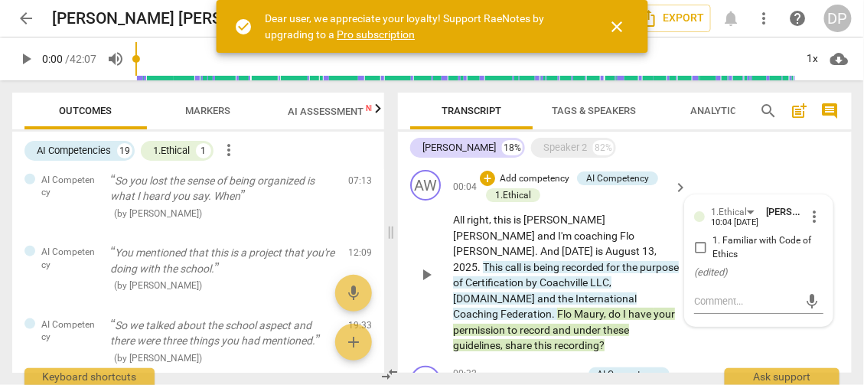
click at [697, 248] on input "1. Familiar with Code of Ethics" at bounding box center [700, 248] width 24 height 18
checkbox input "true"
click at [831, 224] on div "AW play_arrow pause 00:04 + Add competency AI Competency 1.Ethical keyboard_arr…" at bounding box center [625, 262] width 454 height 196
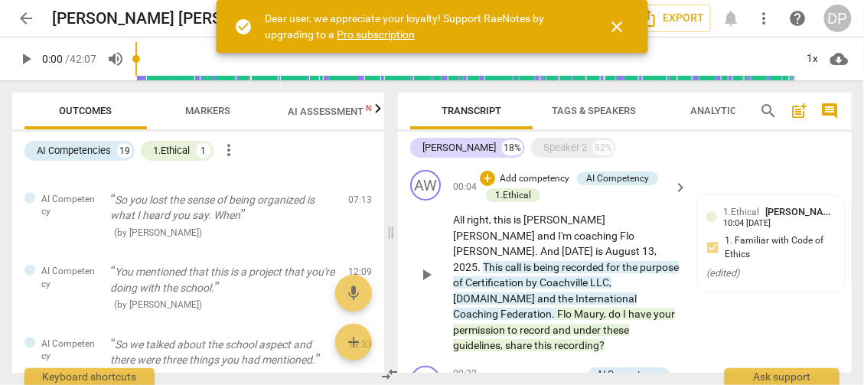
scroll to position [432, 0]
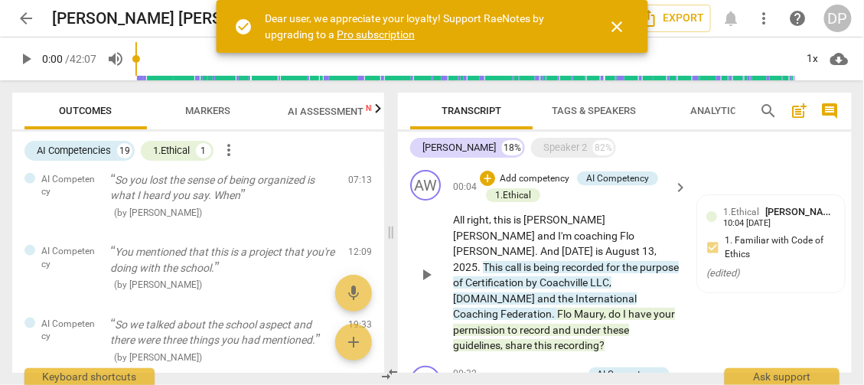
click at [721, 321] on div "AW play_arrow pause 00:04 + Add competency AI Competency 1.Ethical keyboard_arr…" at bounding box center [625, 262] width 454 height 196
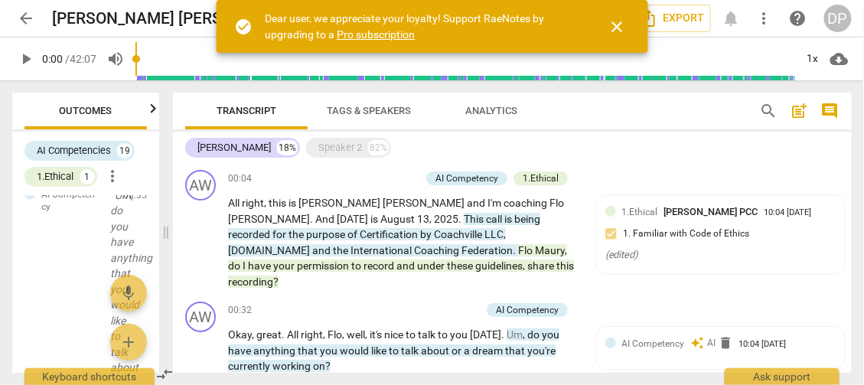
scroll to position [1829, 0]
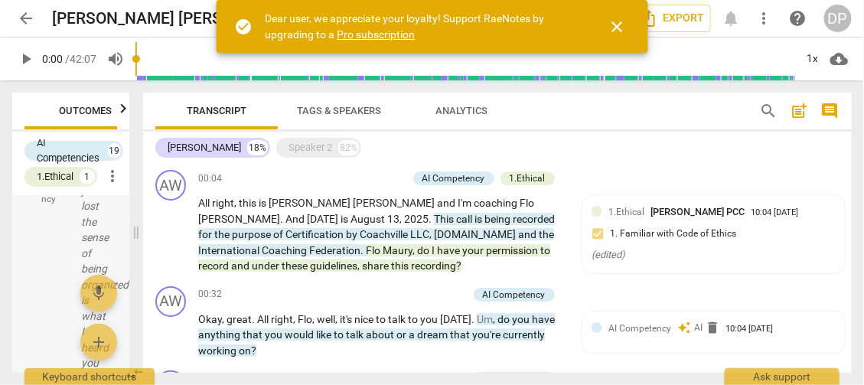
drag, startPoint x: 393, startPoint y: 256, endPoint x: 138, endPoint y: 285, distance: 256.4
click at [138, 285] on span at bounding box center [136, 232] width 9 height 304
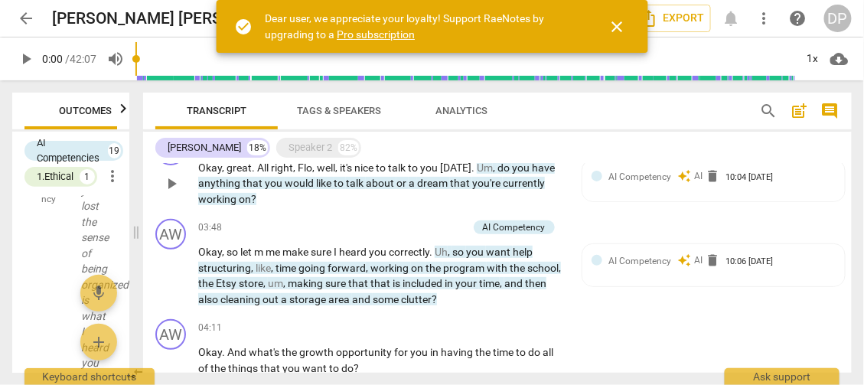
scroll to position [152, 0]
drag, startPoint x: 469, startPoint y: 184, endPoint x: 476, endPoint y: 168, distance: 17.5
click at [476, 168] on p "Okay , great . All right , Flo , well , it's nice to talk to you [DATE] . Um , …" at bounding box center [381, 182] width 367 height 47
click at [574, 186] on div "AW play_arrow pause 00:32 + Add competency AI Competency keyboard_arrow_right O…" at bounding box center [497, 170] width 708 height 85
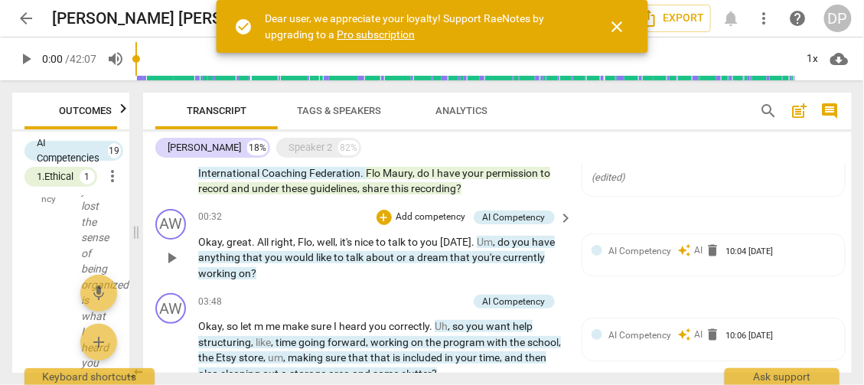
scroll to position [76, 0]
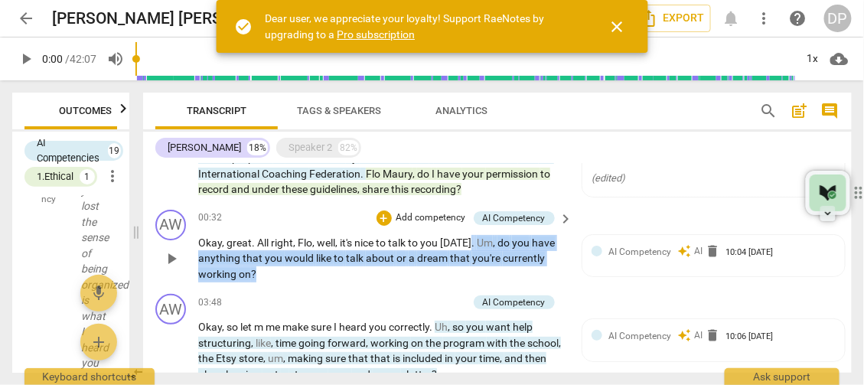
drag, startPoint x: 474, startPoint y: 239, endPoint x: 542, endPoint y: 267, distance: 73.7
click at [542, 267] on p "Okay , great . All right , Flo , well , it's nice to talk to you [DATE] . Um , …" at bounding box center [381, 258] width 367 height 47
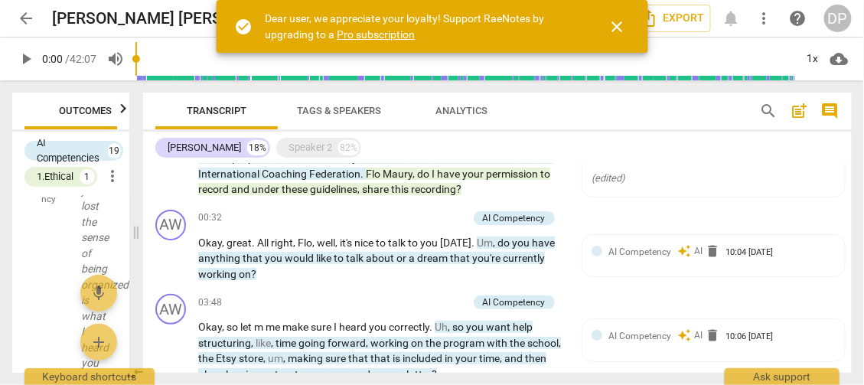
drag, startPoint x: 644, startPoint y: 252, endPoint x: 542, endPoint y: 267, distance: 102.9
click at [542, 267] on p "Okay , great . All right , Flo , well , it's nice to talk to you [DATE] . Um , …" at bounding box center [381, 258] width 367 height 47
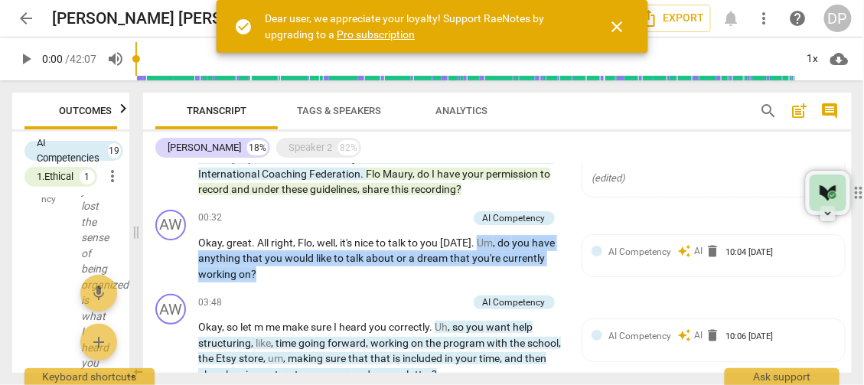
drag, startPoint x: 544, startPoint y: 266, endPoint x: 475, endPoint y: 240, distance: 73.6
click at [475, 240] on p "Okay , great . All right , Flo , well , it's nice to talk to you [DATE] . Um , …" at bounding box center [381, 258] width 367 height 47
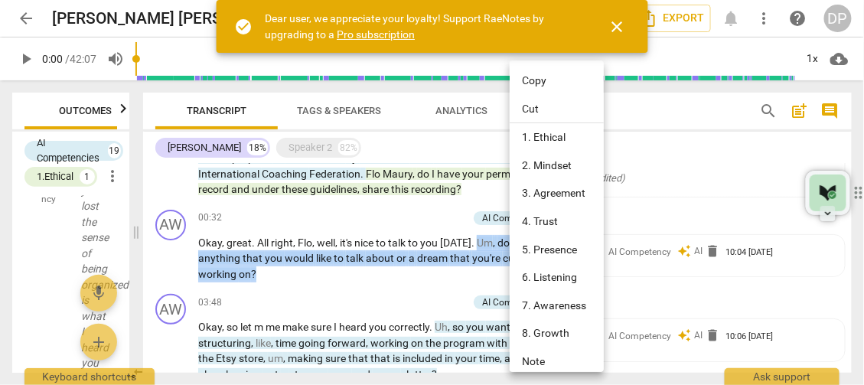
click at [568, 195] on li "3. Agreement" at bounding box center [558, 193] width 99 height 28
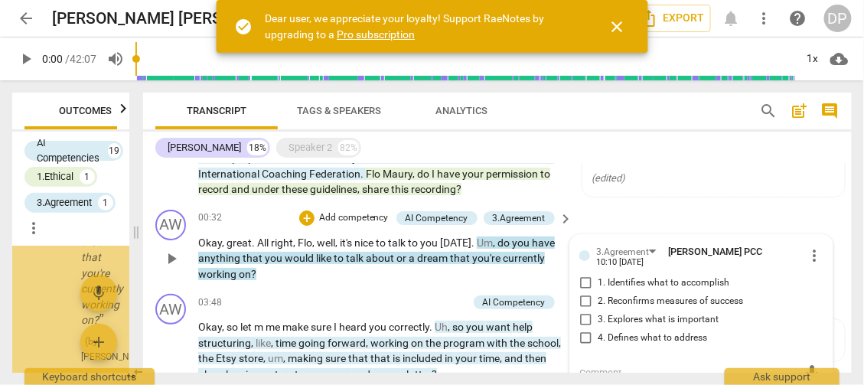
scroll to position [1254, 0]
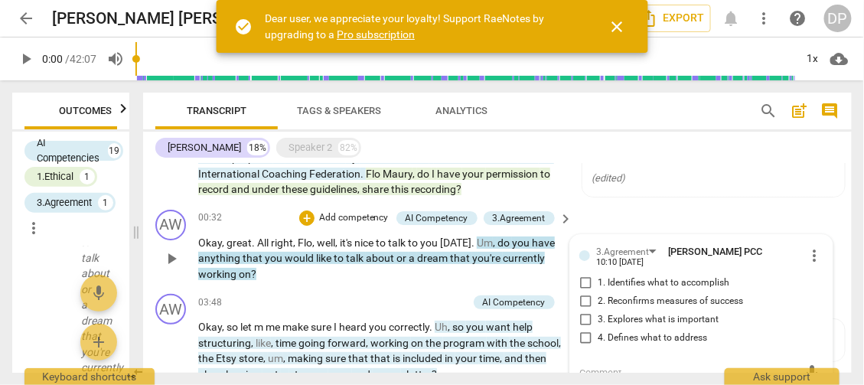
click at [584, 276] on input "1. Identifies what to accomplish" at bounding box center [585, 283] width 24 height 18
checkbox input "true"
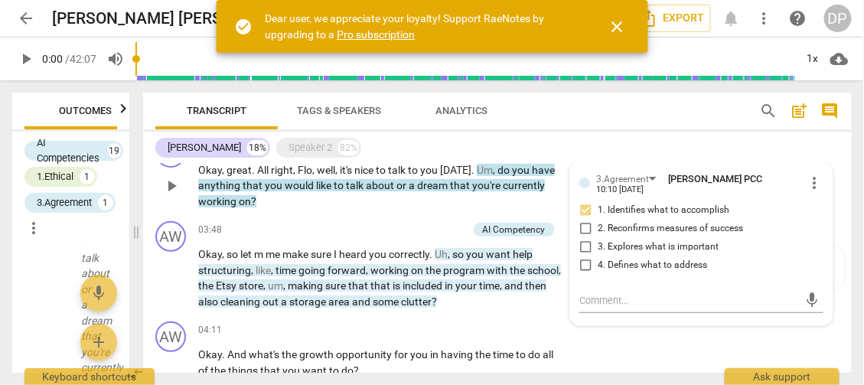
scroll to position [152, 0]
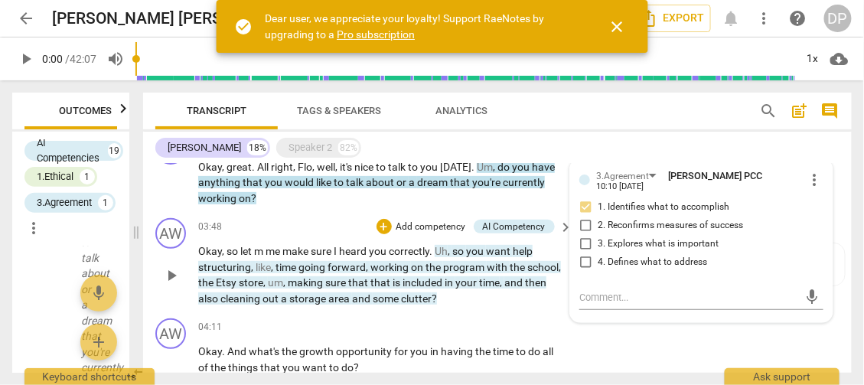
click at [479, 306] on div "AW play_arrow pause 03:48 + Add competency AI Competency keyboard_arrow_right O…" at bounding box center [497, 262] width 708 height 100
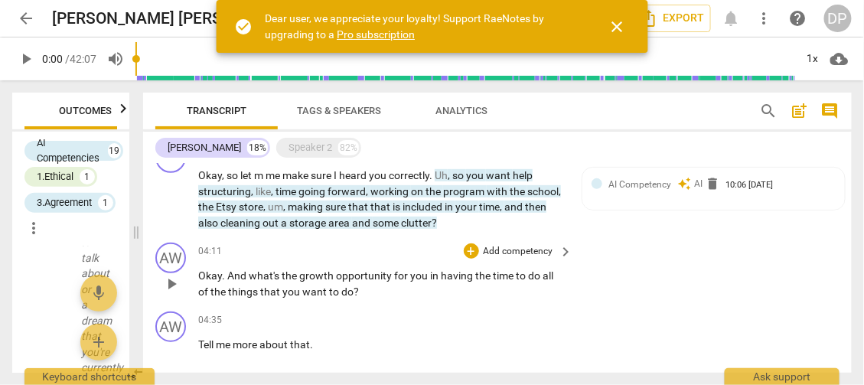
scroll to position [229, 0]
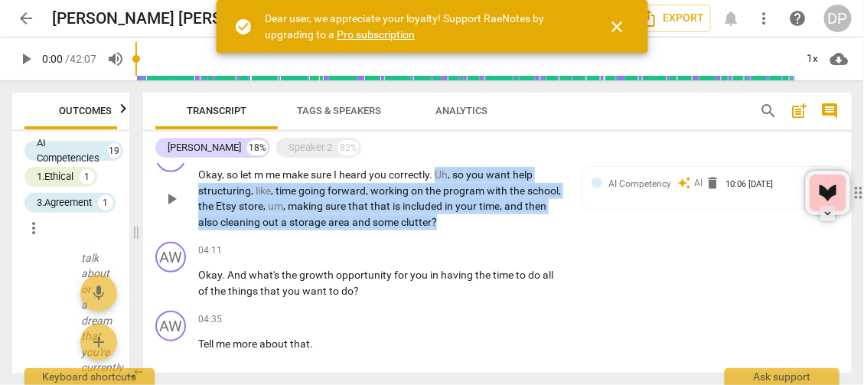
drag, startPoint x: 474, startPoint y: 220, endPoint x: 439, endPoint y: 179, distance: 53.8
click at [439, 179] on p "Okay , so let m me make sure I heard you correctly . Uh , so you want help stru…" at bounding box center [381, 198] width 367 height 63
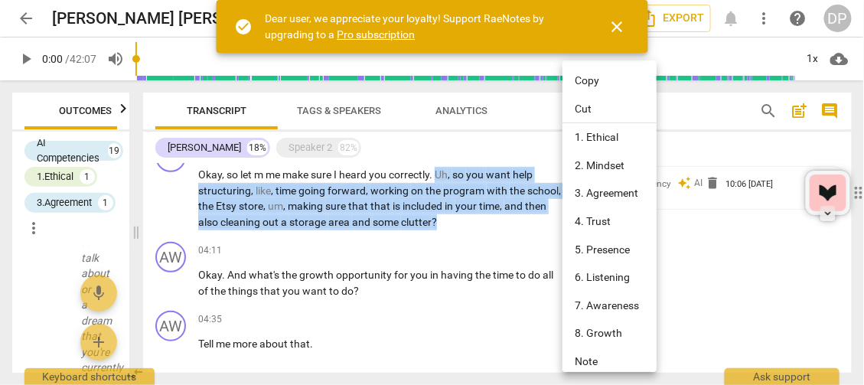
click at [619, 197] on li "3. Agreement" at bounding box center [611, 193] width 99 height 28
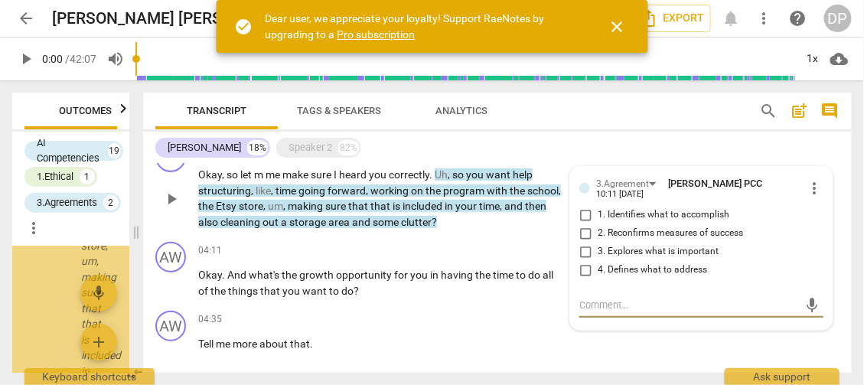
scroll to position [2562, 0]
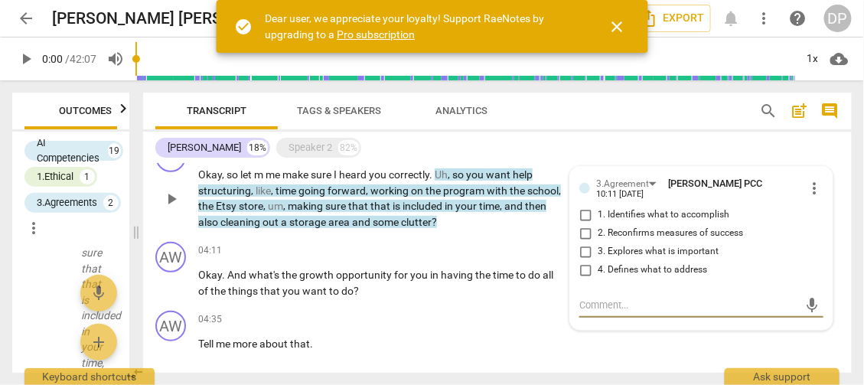
click at [585, 262] on input "4. Defines what to address" at bounding box center [585, 270] width 24 height 18
checkbox input "true"
click at [582, 206] on input "1. Identifies what to accomplish" at bounding box center [585, 215] width 24 height 18
checkbox input "true"
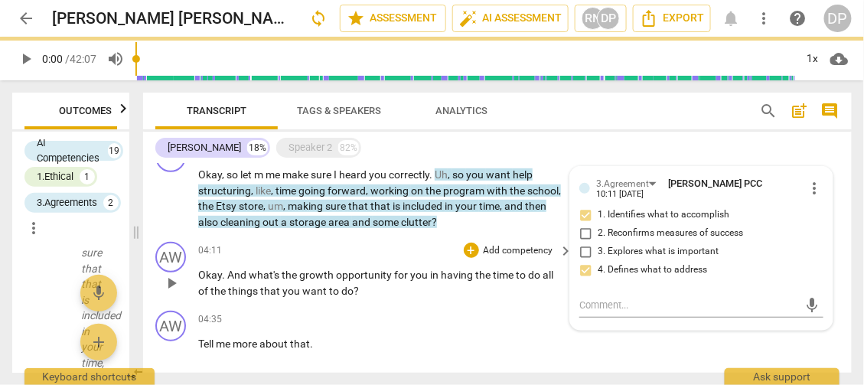
click at [493, 237] on div "AW play_arrow pause 04:11 + Add competency keyboard_arrow_right Okay . And what…" at bounding box center [497, 270] width 708 height 69
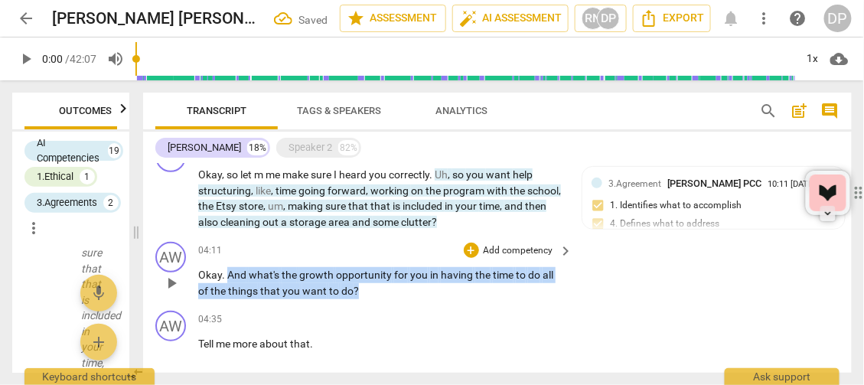
drag, startPoint x: 366, startPoint y: 294, endPoint x: 229, endPoint y: 278, distance: 137.8
click at [229, 278] on p "Okay . And what's the growth opportunity for you in having the time to do all o…" at bounding box center [381, 282] width 367 height 31
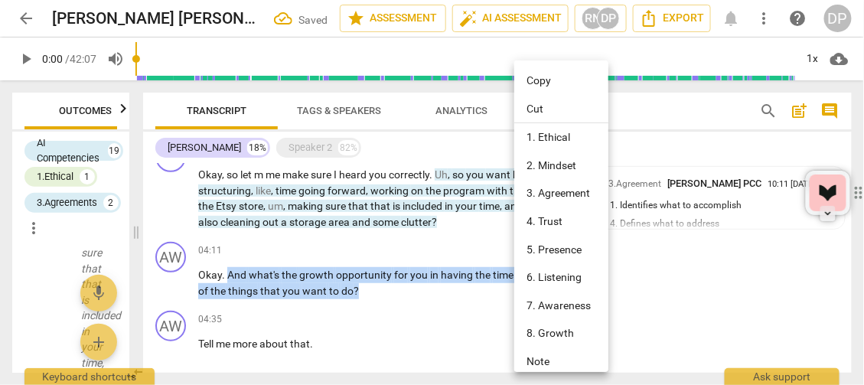
click at [558, 198] on li "3. Agreement" at bounding box center [563, 193] width 99 height 28
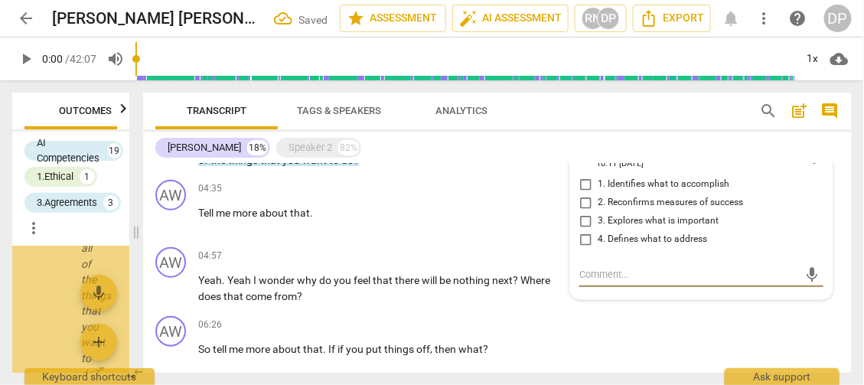
scroll to position [3241, 0]
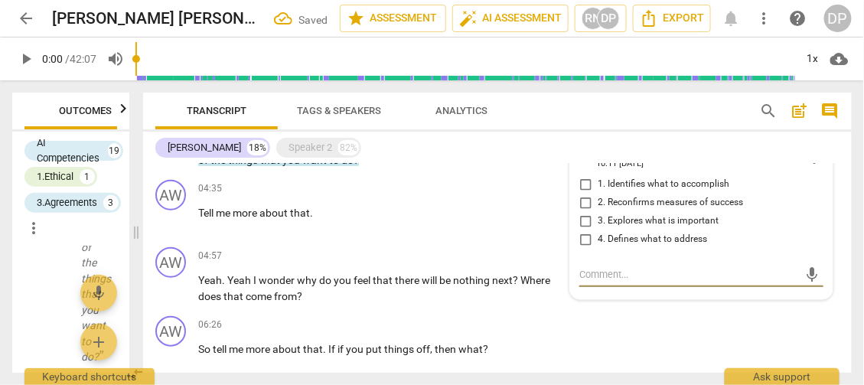
click at [583, 213] on input "3. Explores what is important" at bounding box center [585, 221] width 24 height 18
checkbox input "true"
click at [581, 230] on input "4. Defines what to address" at bounding box center [585, 239] width 24 height 18
checkbox input "true"
click at [581, 179] on input "1. Identifies what to accomplish" at bounding box center [585, 184] width 24 height 18
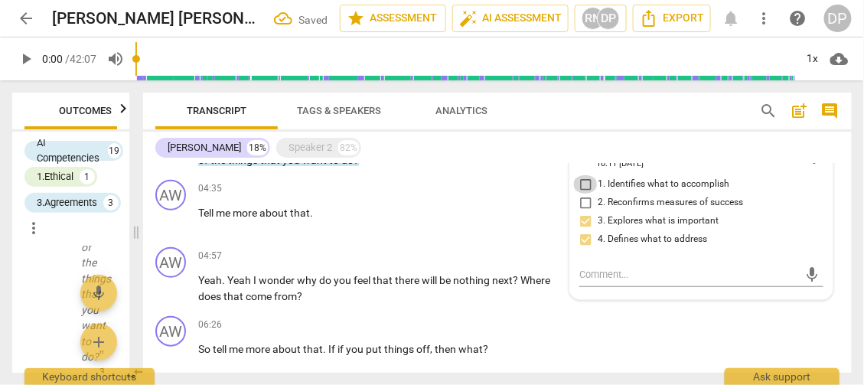
checkbox input "true"
click at [539, 301] on p "Yeah . Yeah I wonder why do you feel that there will be nothing next ? Where do…" at bounding box center [381, 287] width 367 height 31
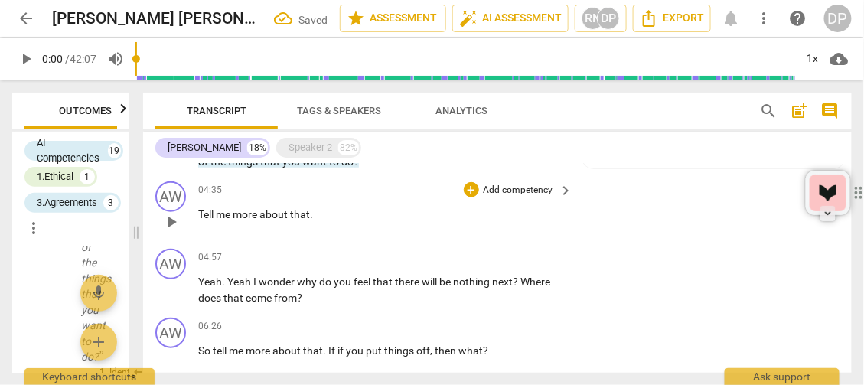
scroll to position [359, 0]
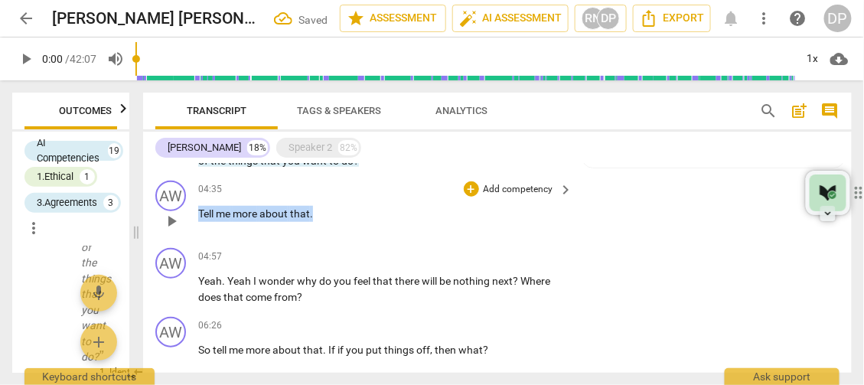
drag, startPoint x: 321, startPoint y: 213, endPoint x: 169, endPoint y: 218, distance: 151.6
click at [169, 218] on div "AW play_arrow pause 04:35 + Add competency keyboard_arrow_right Tell me more ab…" at bounding box center [497, 207] width 708 height 67
click at [528, 185] on p "Add competency" at bounding box center [518, 190] width 73 height 14
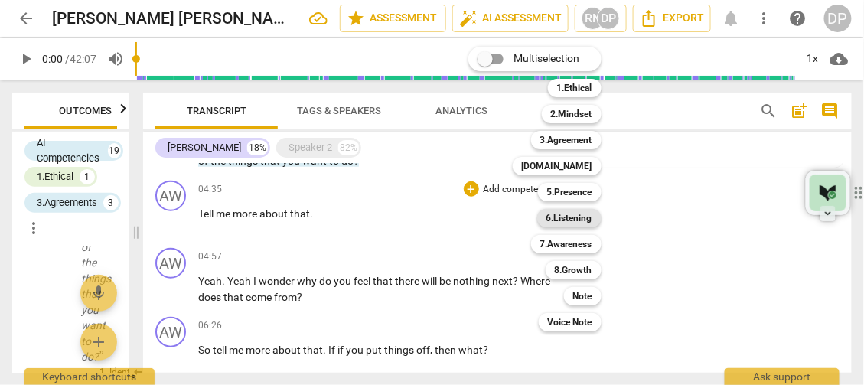
click at [576, 217] on b "6.Listening" at bounding box center [569, 218] width 46 height 18
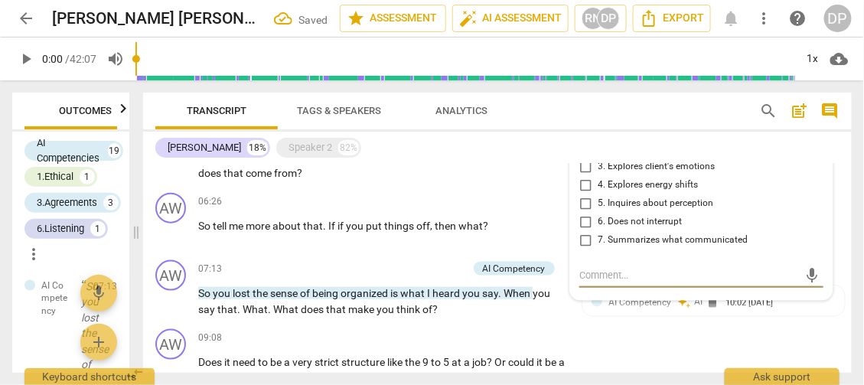
scroll to position [3703, 0]
click at [584, 196] on input "5. Inquires about perception" at bounding box center [585, 203] width 24 height 18
checkbox input "true"
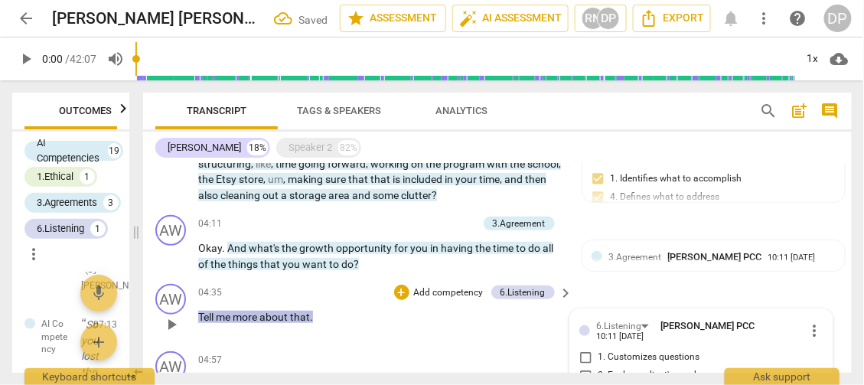
scroll to position [255, 0]
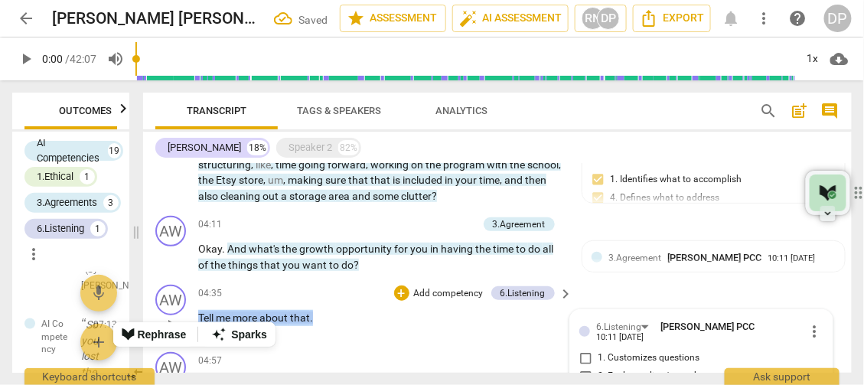
drag, startPoint x: 327, startPoint y: 314, endPoint x: 168, endPoint y: 316, distance: 159.1
click at [168, 316] on div "AW play_arrow pause 04:35 + Add competency 6.Listening keyboard_arrow_right Tel…" at bounding box center [497, 311] width 708 height 67
click at [427, 296] on p "Add competency" at bounding box center [448, 294] width 73 height 14
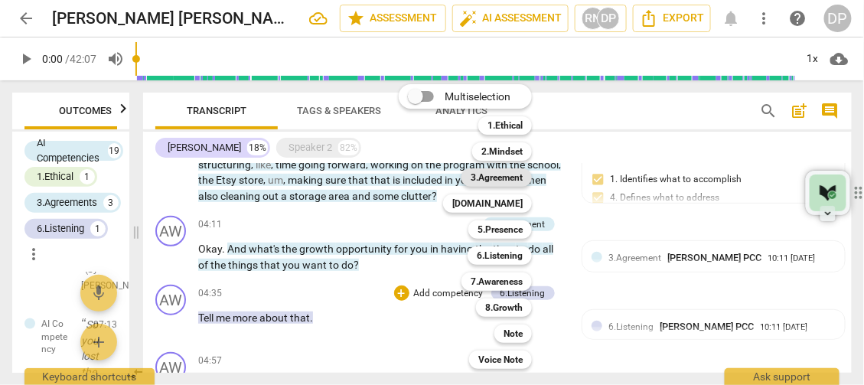
click at [512, 180] on b "3.Agreement" at bounding box center [496, 177] width 52 height 18
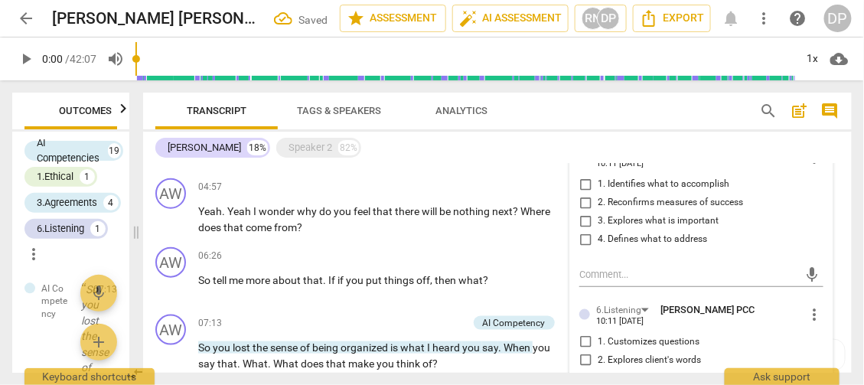
scroll to position [3898, 0]
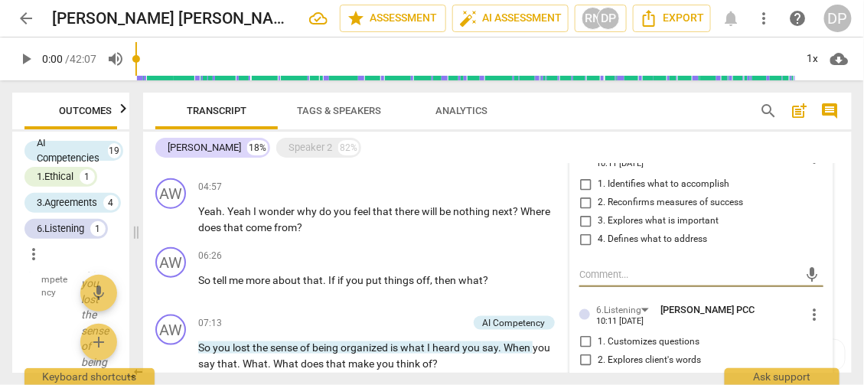
click at [582, 233] on input "4. Defines what to address" at bounding box center [585, 239] width 24 height 18
checkbox input "true"
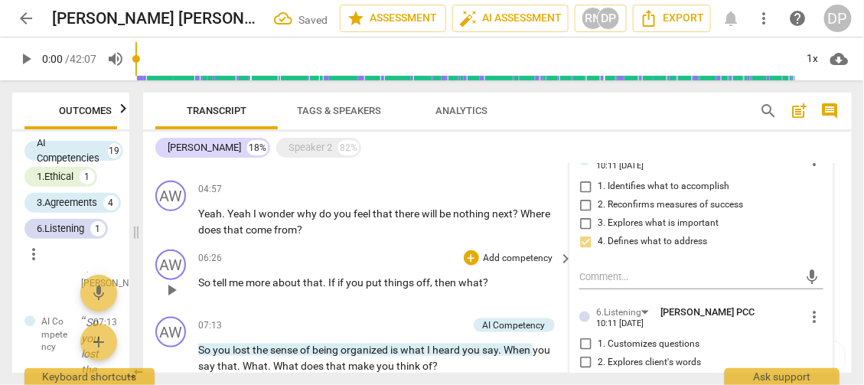
scroll to position [427, 0]
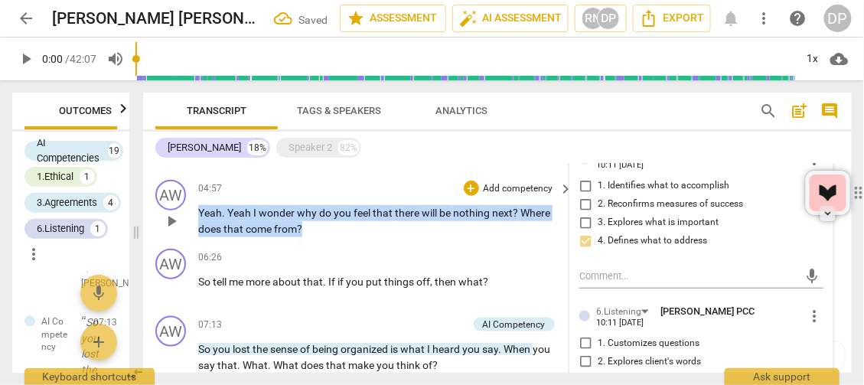
drag, startPoint x: 303, startPoint y: 227, endPoint x: 192, endPoint y: 216, distance: 111.4
click at [192, 216] on div "AW play_arrow pause 04:57 + Add competency keyboard_arrow_right Yeah . Yeah I w…" at bounding box center [497, 208] width 708 height 69
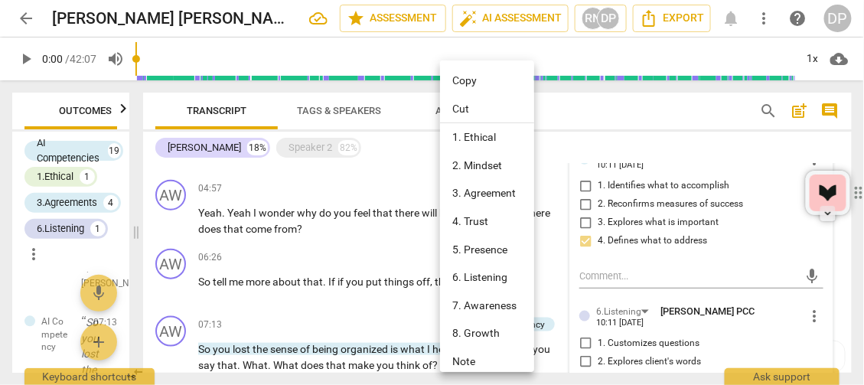
click at [372, 243] on div at bounding box center [432, 192] width 864 height 385
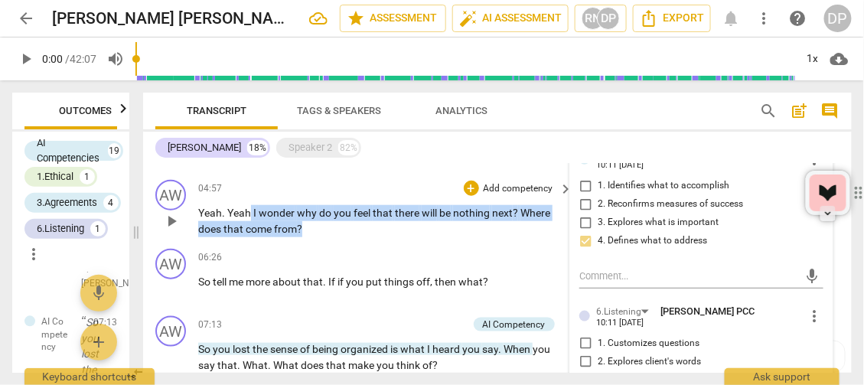
drag, startPoint x: 450, startPoint y: 220, endPoint x: 250, endPoint y: 217, distance: 199.7
click at [250, 217] on p "Yeah . Yeah I wonder why do you feel that there will be nothing next ? Where do…" at bounding box center [381, 220] width 367 height 31
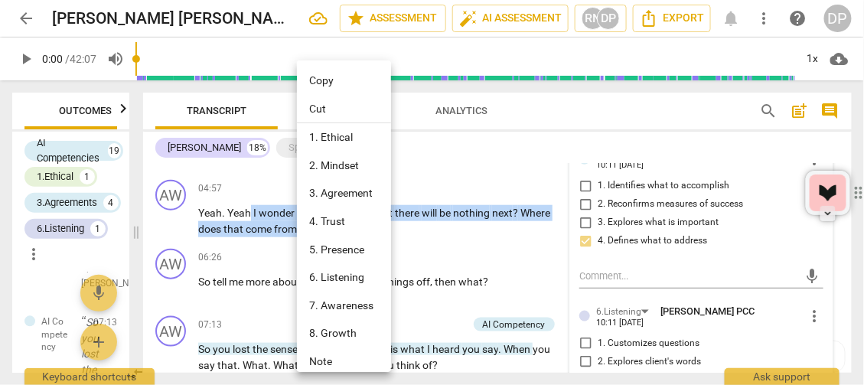
click at [338, 309] on li "7. Awareness" at bounding box center [346, 305] width 99 height 28
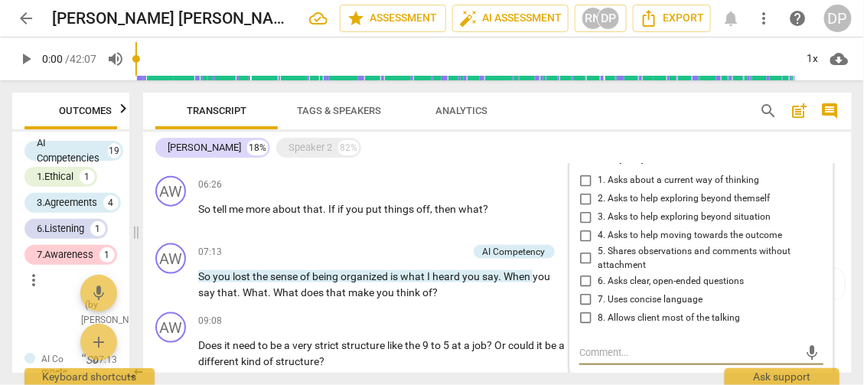
scroll to position [501, 0]
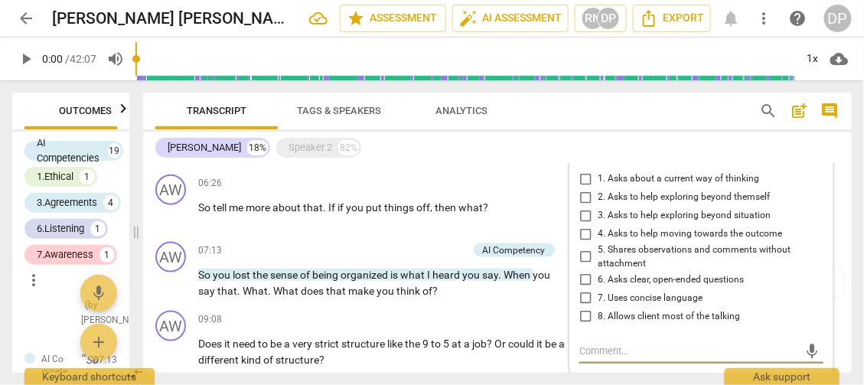
click at [579, 171] on input "1. Asks about a current way of thinking" at bounding box center [585, 179] width 24 height 18
checkbox input "true"
click at [584, 190] on input "2. Asks to help exploring beyond themself" at bounding box center [585, 197] width 24 height 18
checkbox input "true"
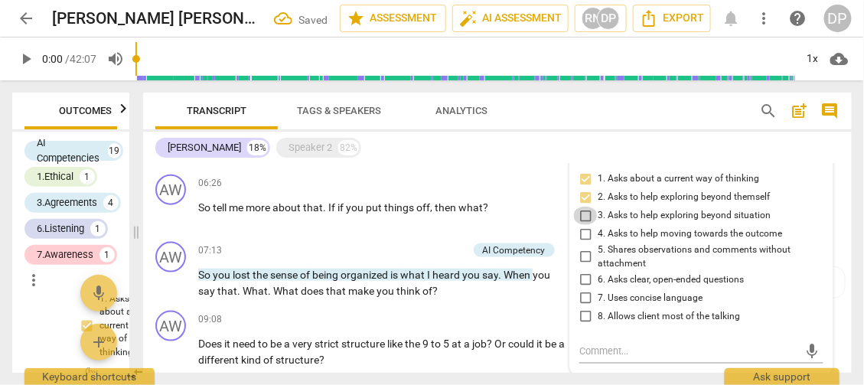
click at [583, 208] on input "3. Asks to help exploring beyond situation" at bounding box center [585, 216] width 24 height 18
checkbox input "true"
click at [583, 271] on input "6. Asks clear, open-ended questions" at bounding box center [585, 279] width 24 height 18
checkbox input "true"
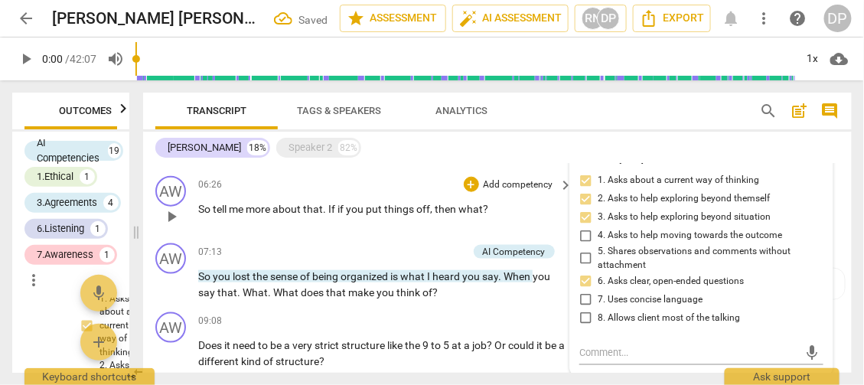
scroll to position [500, 0]
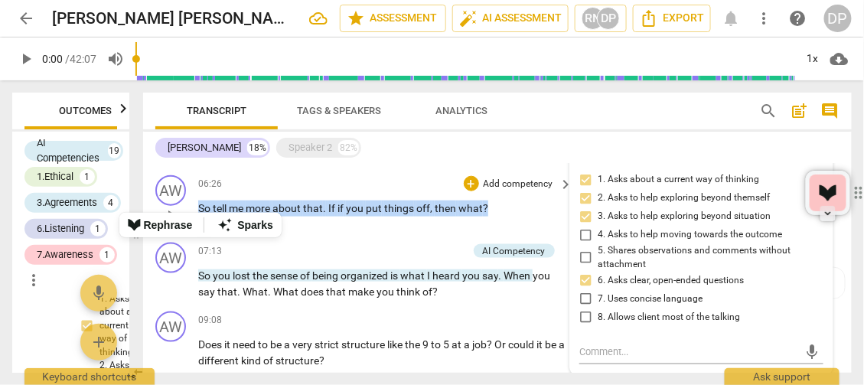
drag, startPoint x: 514, startPoint y: 204, endPoint x: 179, endPoint y: 206, distance: 335.1
click at [179, 206] on div "AW play_arrow pause 06:26 + Add competency keyboard_arrow_right So tell me more…" at bounding box center [497, 202] width 708 height 67
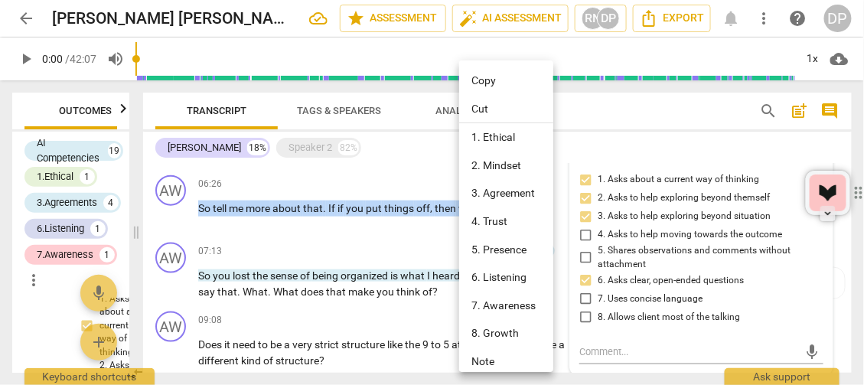
click at [516, 271] on li "6. Listening" at bounding box center [508, 277] width 99 height 28
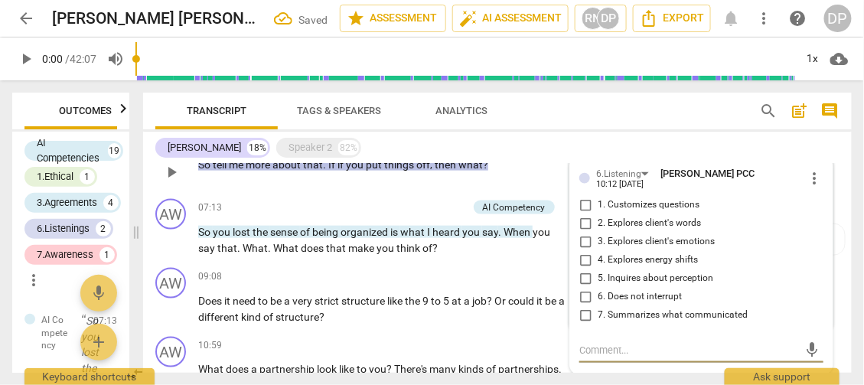
scroll to position [544, 0]
click at [584, 197] on input "1. Customizes questions" at bounding box center [585, 205] width 24 height 18
checkbox input "true"
click at [584, 216] on input "2. Explores client's words" at bounding box center [585, 223] width 24 height 18
checkbox input "true"
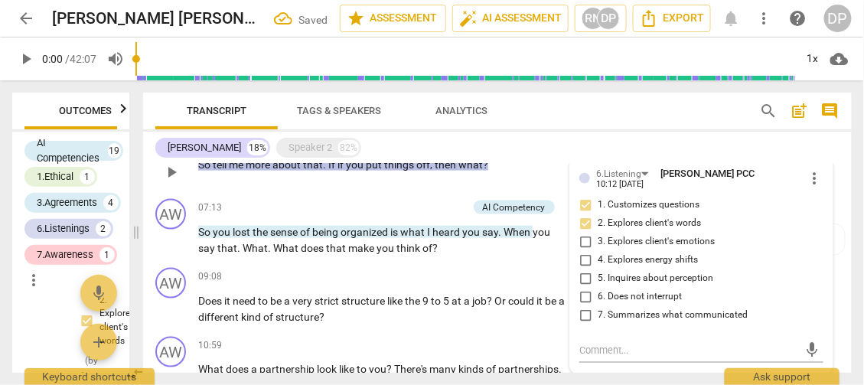
click at [584, 272] on input "5. Inquires about perception" at bounding box center [585, 278] width 24 height 18
checkbox input "true"
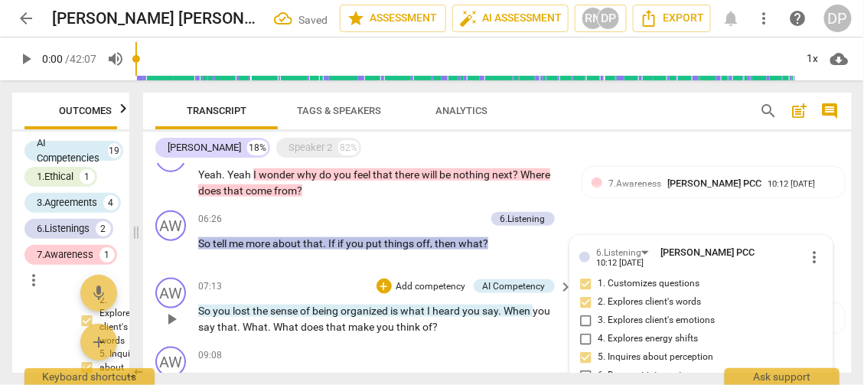
scroll to position [466, 0]
click at [633, 214] on div "AW play_arrow pause 06:26 + Add competency 6.Listening keyboard_arrow_right So …" at bounding box center [497, 236] width 708 height 67
